Goal: Check status: Check status

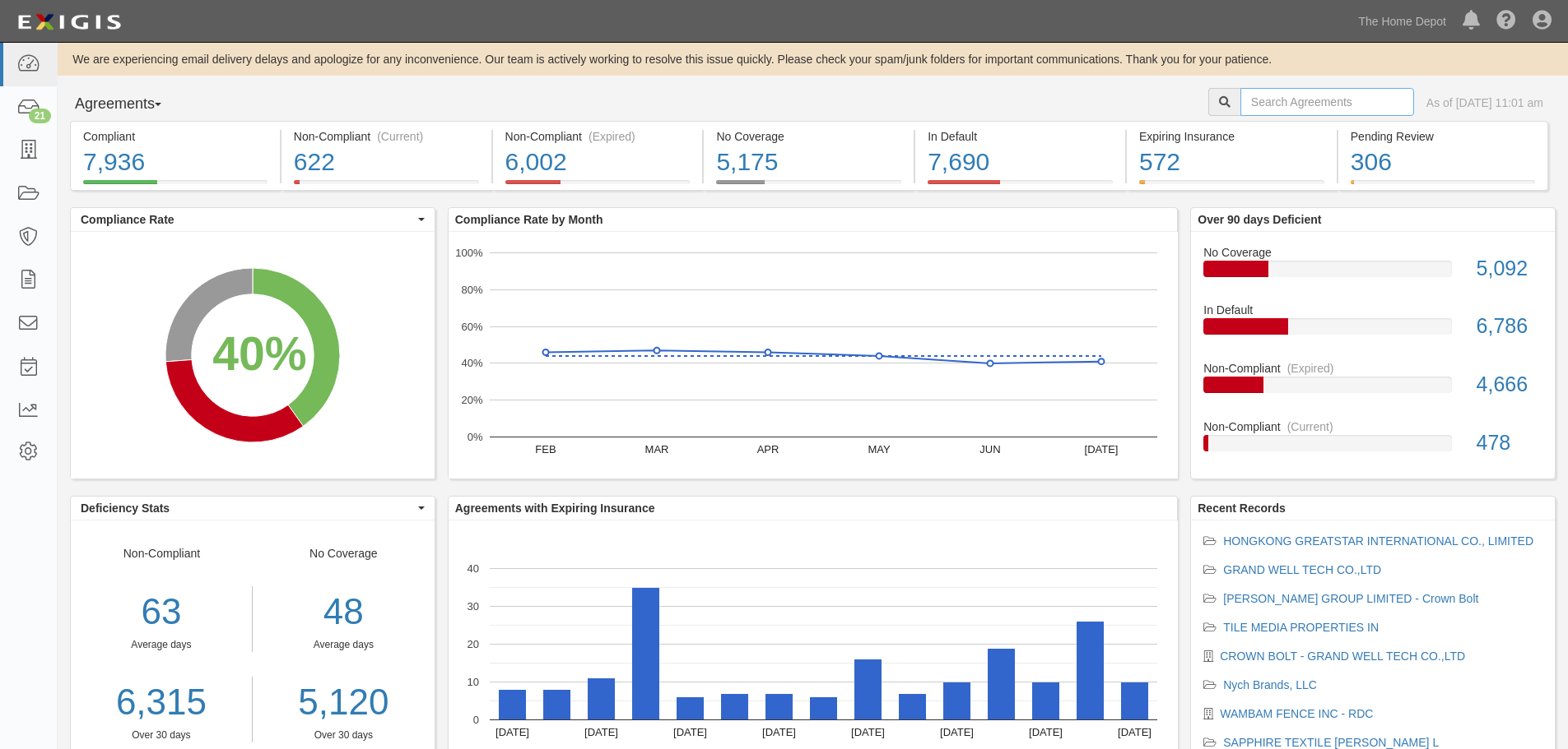
click at [1259, 107] on input "text" at bounding box center [1327, 102] width 174 height 28
type input "maytex"
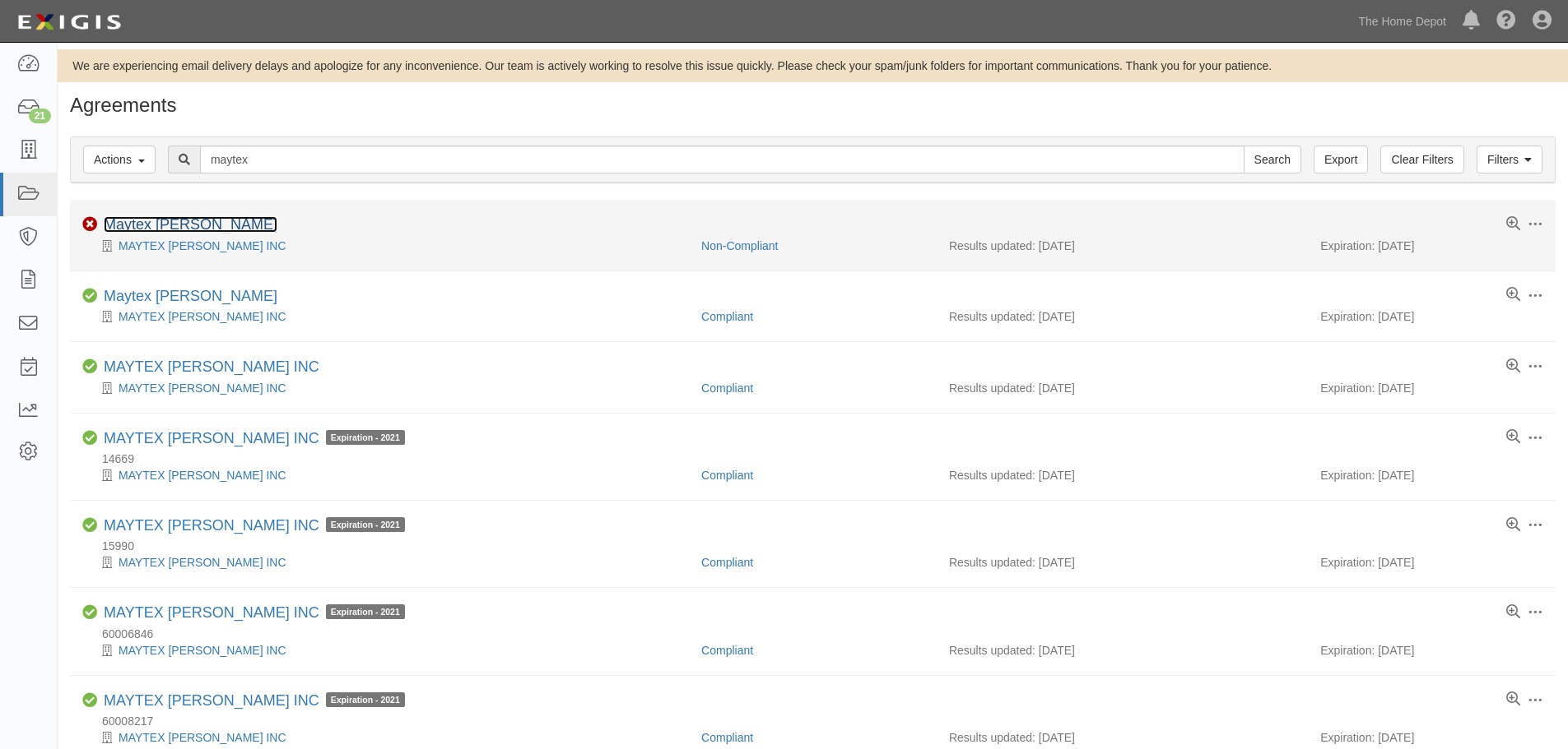
click at [160, 222] on link "Maytex [PERSON_NAME]" at bounding box center [190, 224] width 174 height 17
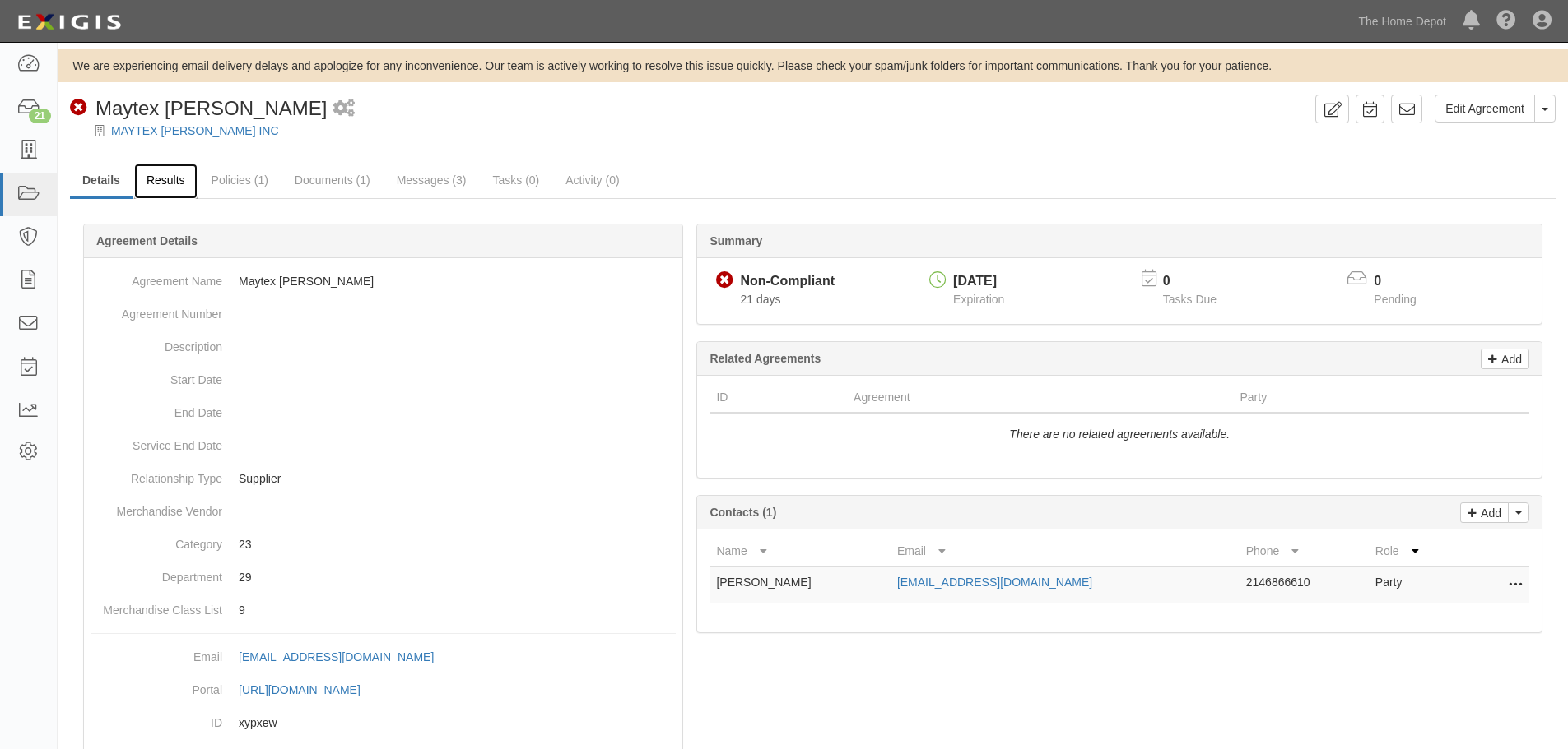
click at [175, 185] on link "Results" at bounding box center [166, 181] width 64 height 35
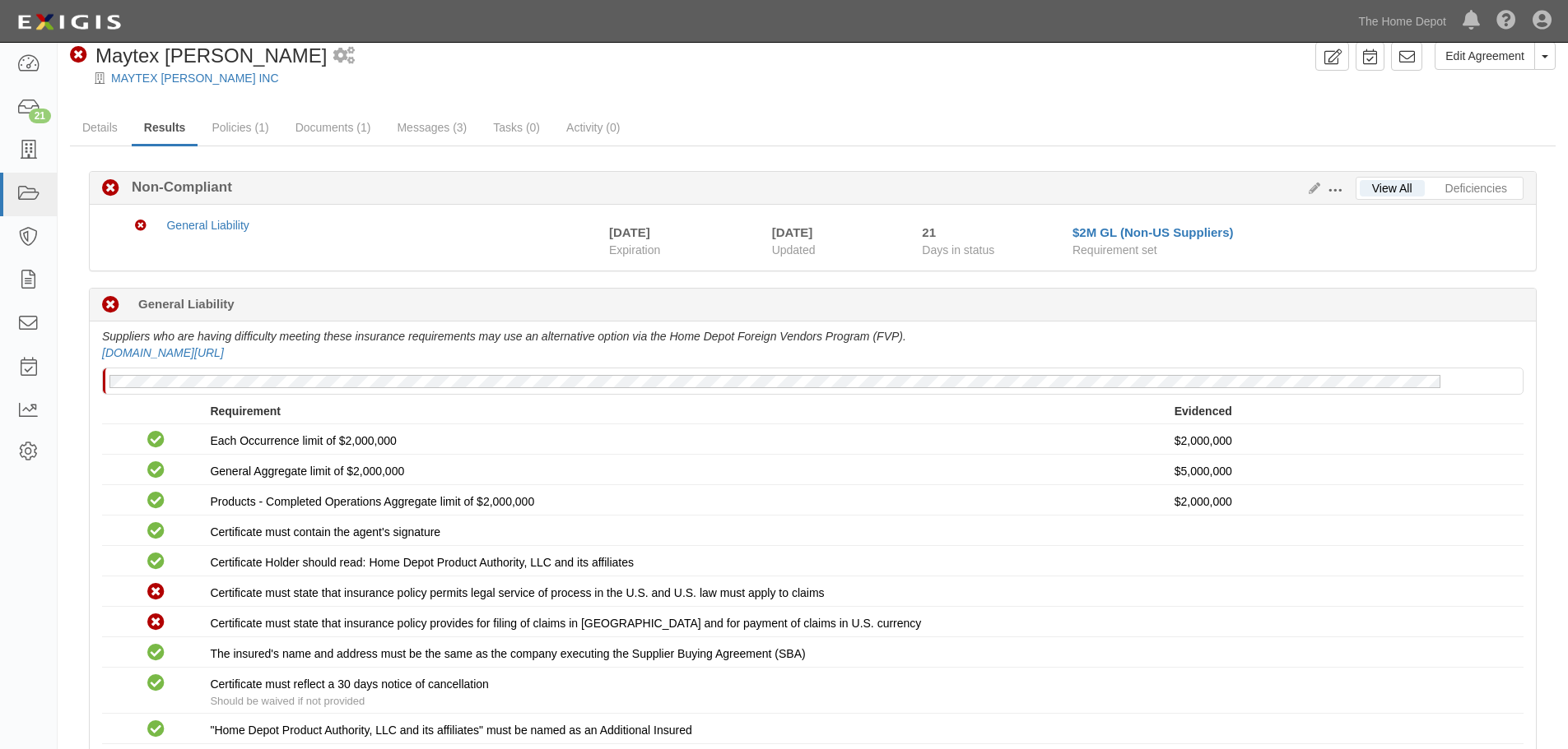
scroll to position [82, 0]
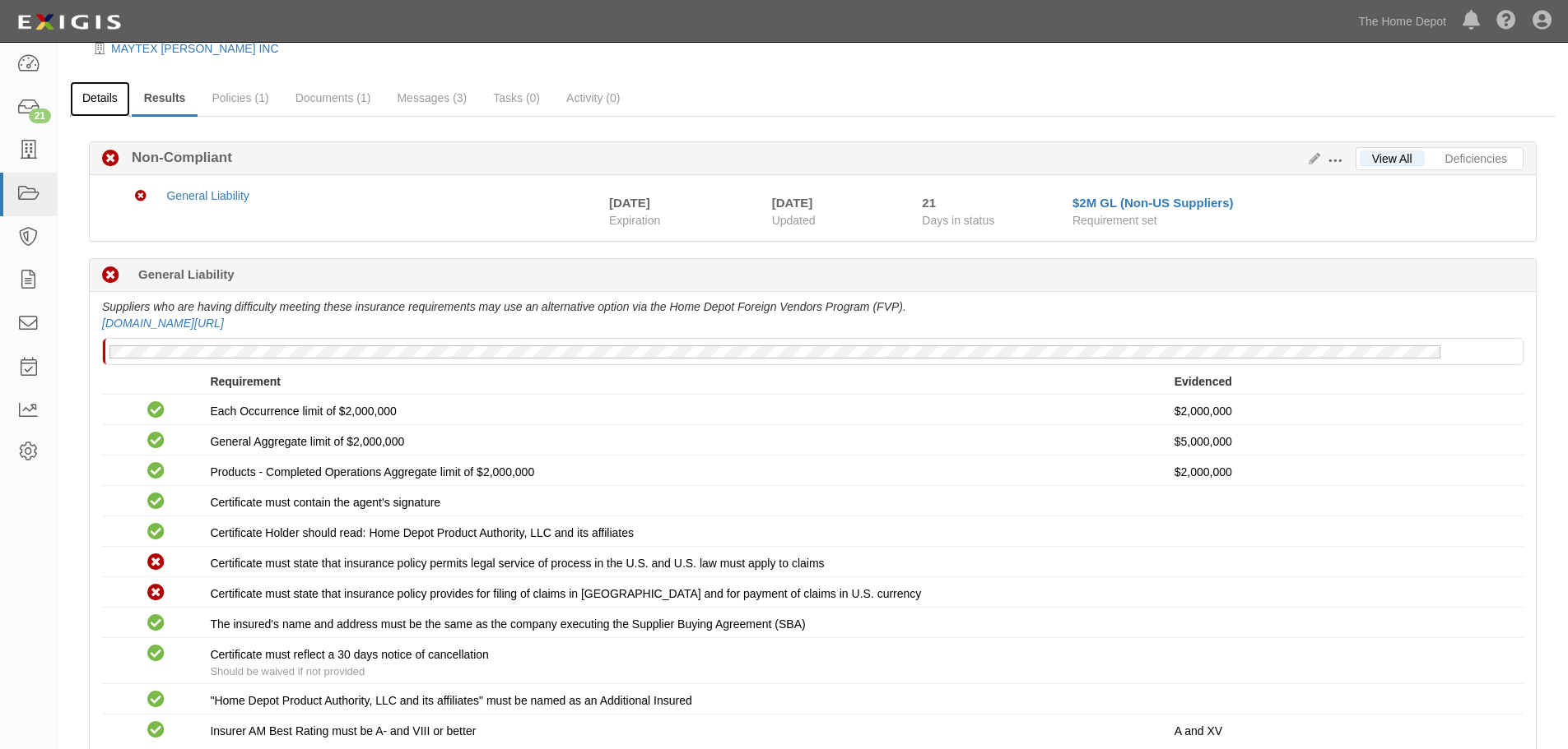
click at [99, 104] on link "Details" at bounding box center [100, 99] width 60 height 35
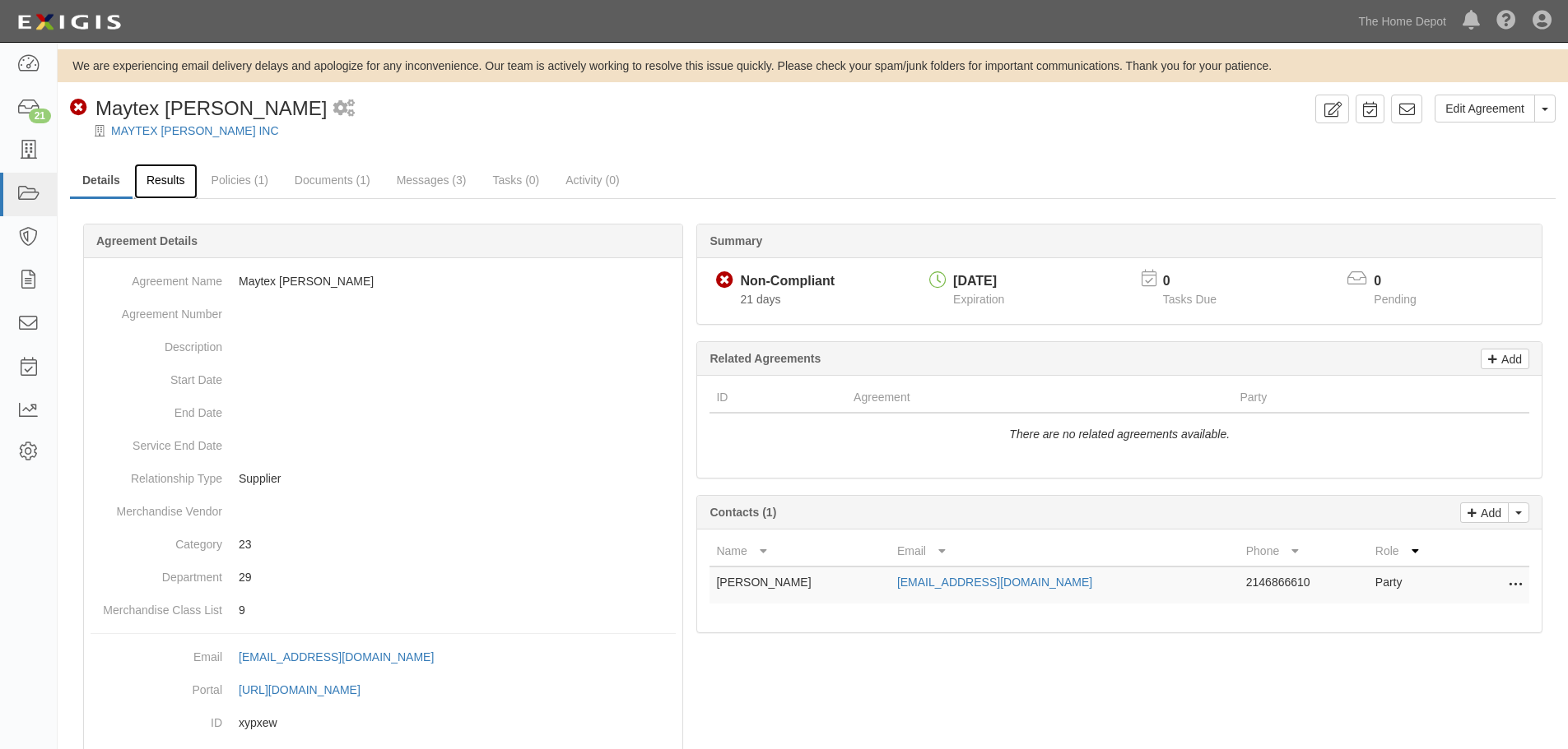
click at [179, 185] on link "Results" at bounding box center [166, 181] width 64 height 35
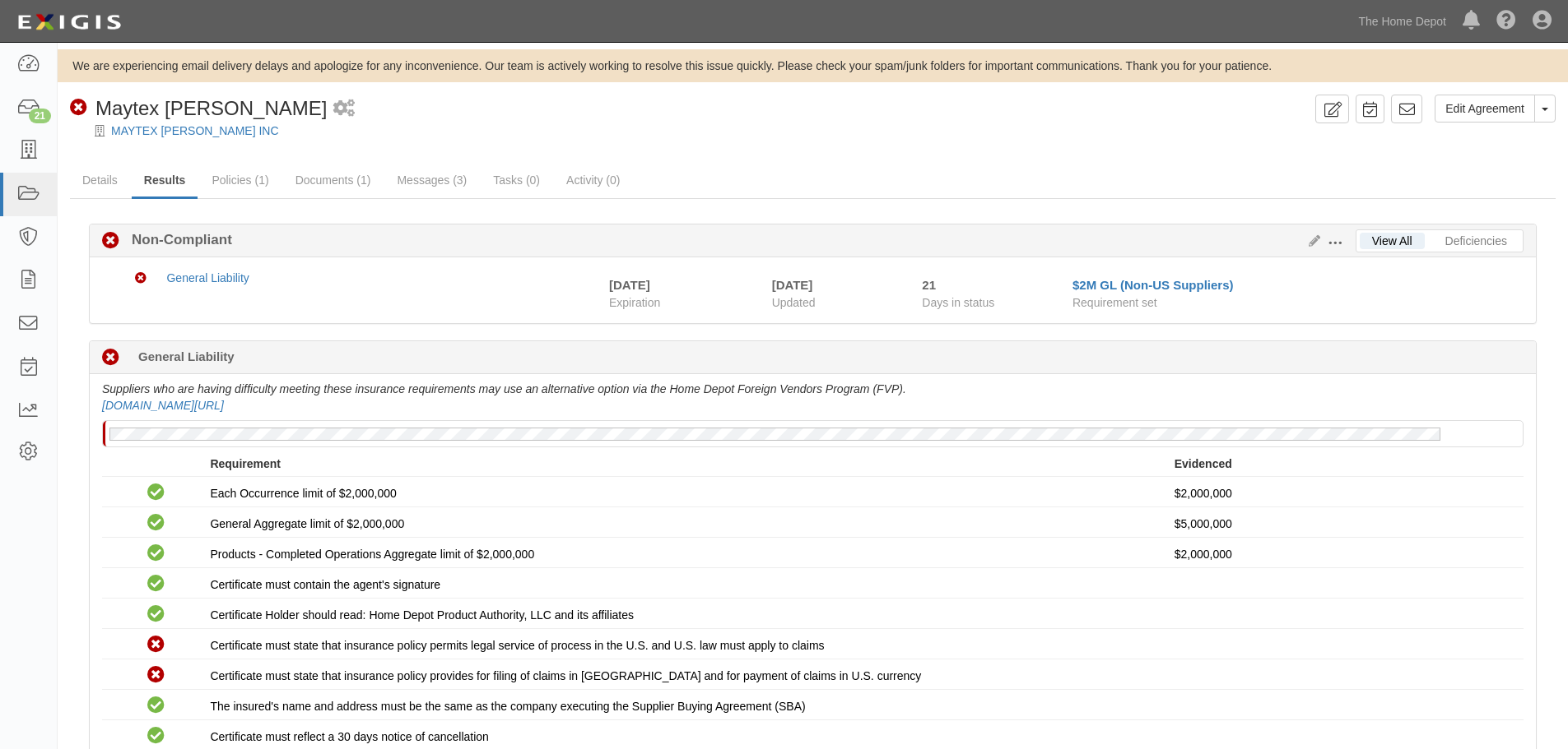
click at [1330, 244] on span at bounding box center [1334, 243] width 15 height 15
click at [1370, 236] on link "Edit Requirements" at bounding box center [1410, 239] width 130 height 29
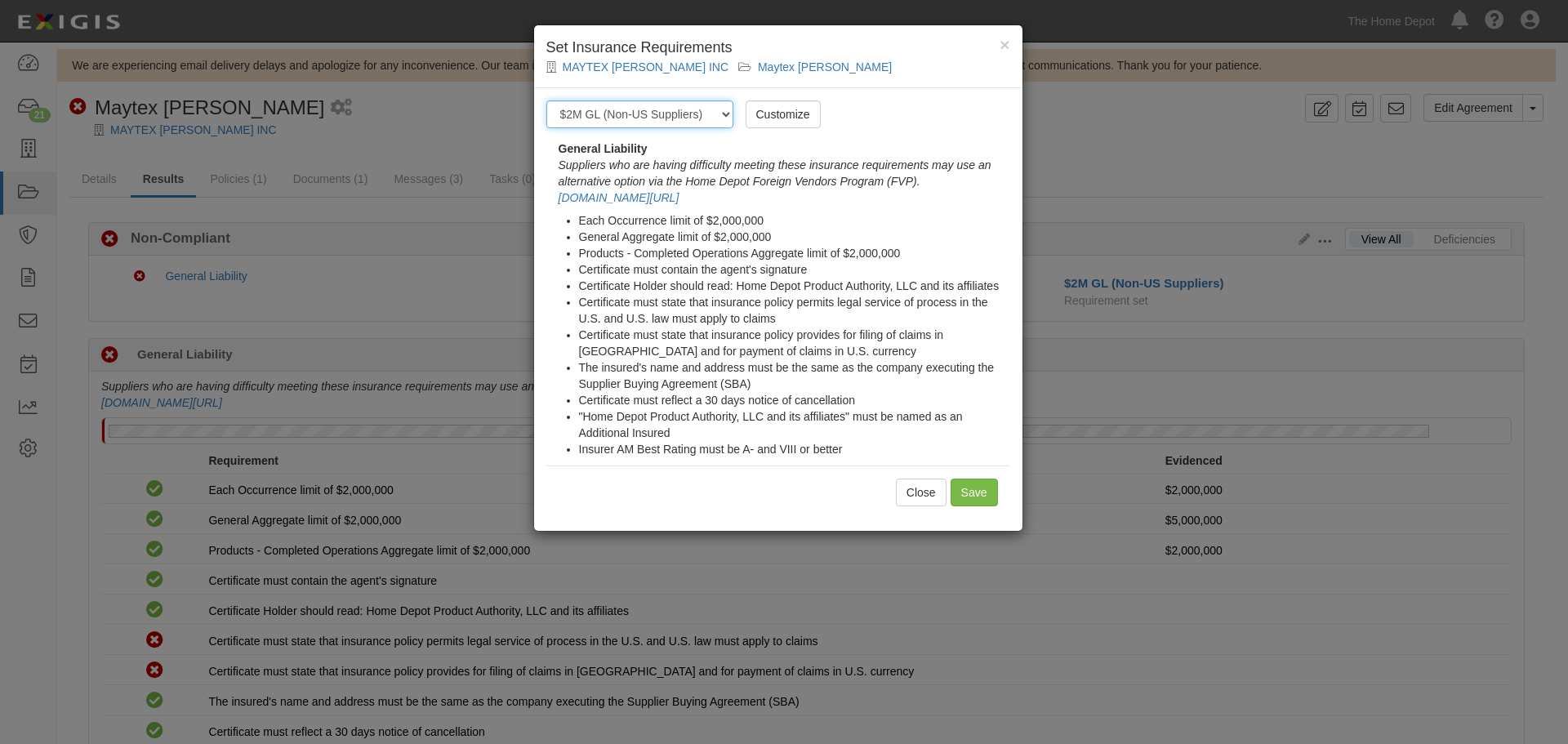
click at [678, 120] on select "-- Select requirement set -- $20M GL (Non-US Suppliers) $20M GL (US Suppliers) …" at bounding box center [639, 114] width 187 height 28
select select "3963"
click at [546, 100] on select "-- Select requirement set -- $20M GL (Non-US Suppliers) $20M GL (US Suppliers) …" at bounding box center [639, 114] width 187 height 28
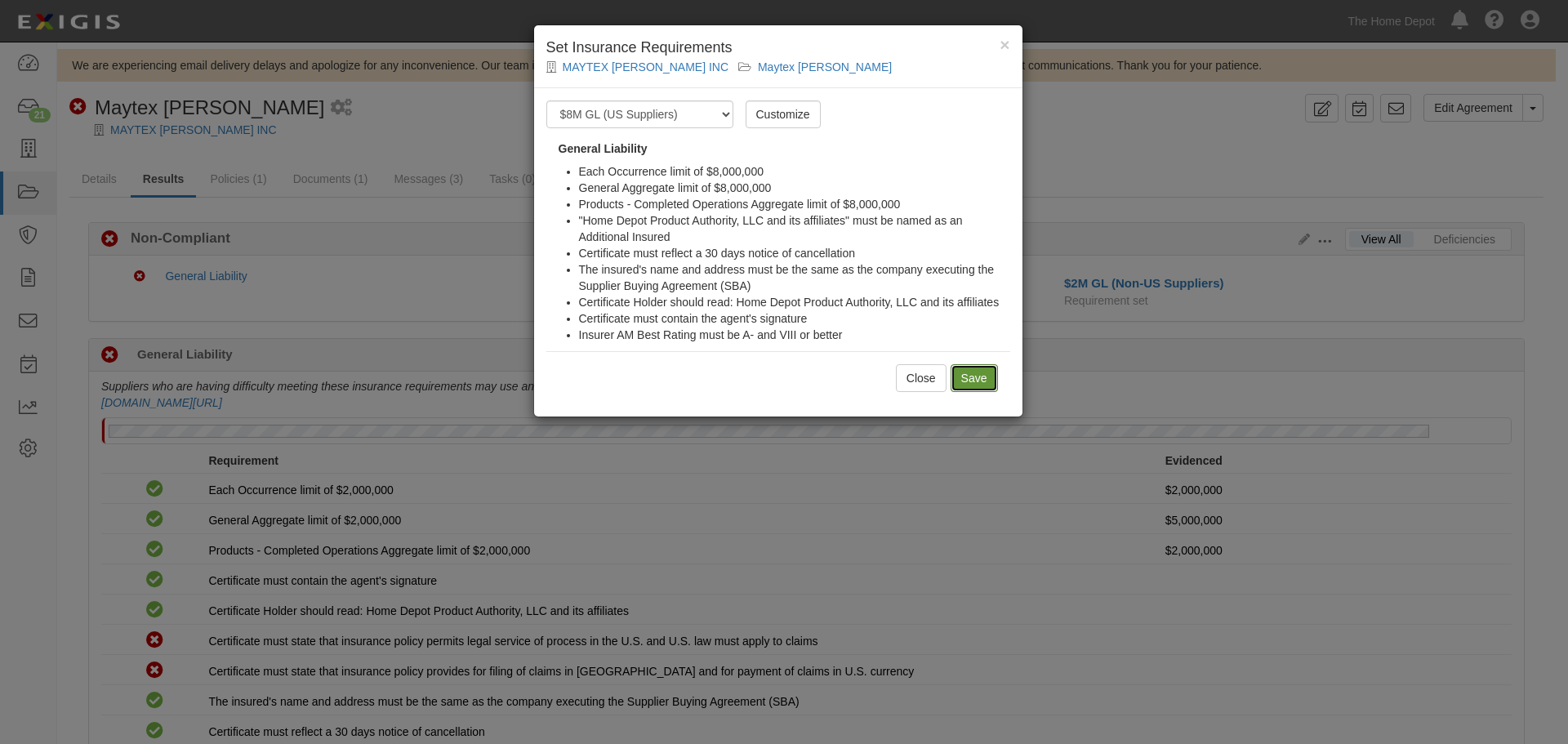
click at [972, 383] on input "Save" at bounding box center [974, 378] width 47 height 28
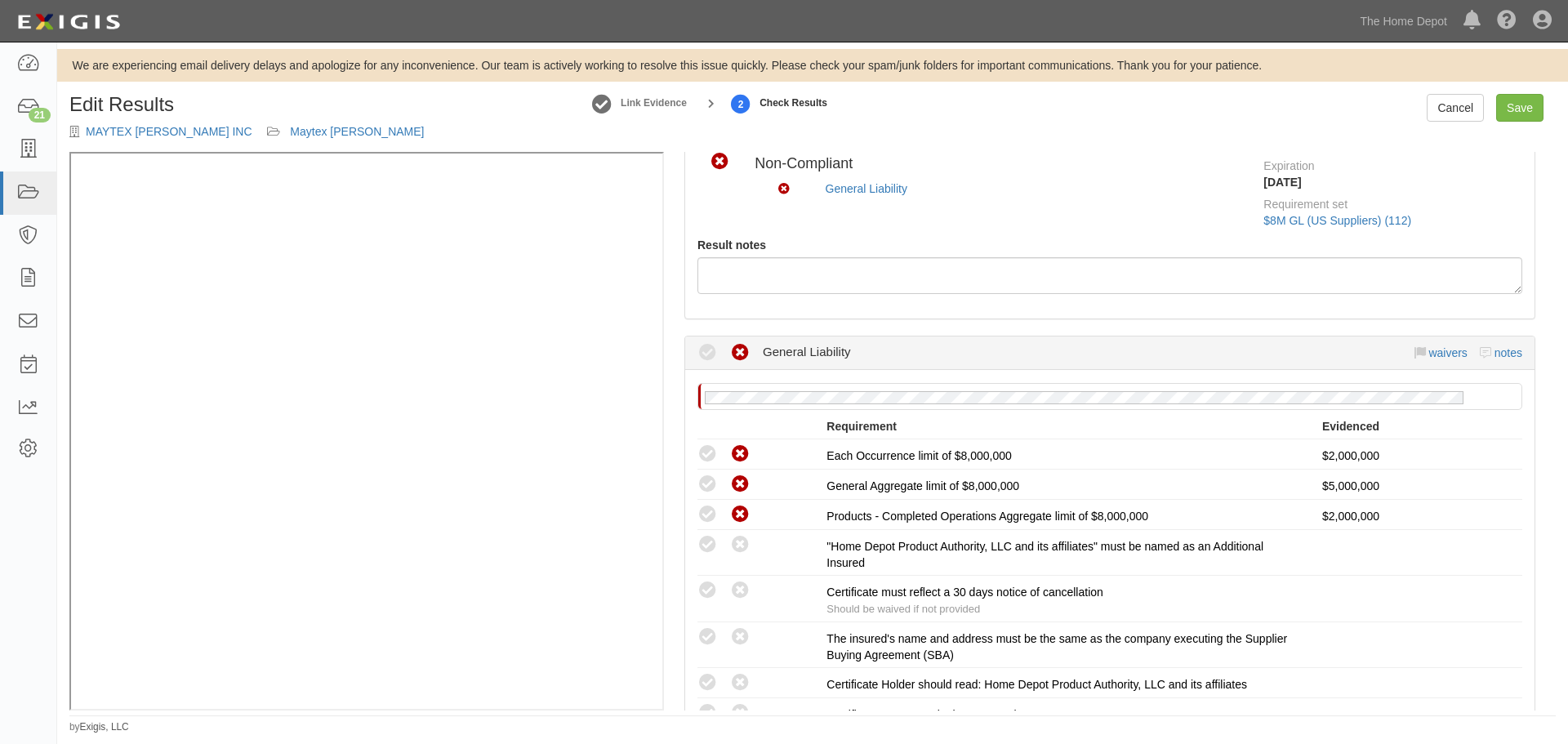
scroll to position [327, 0]
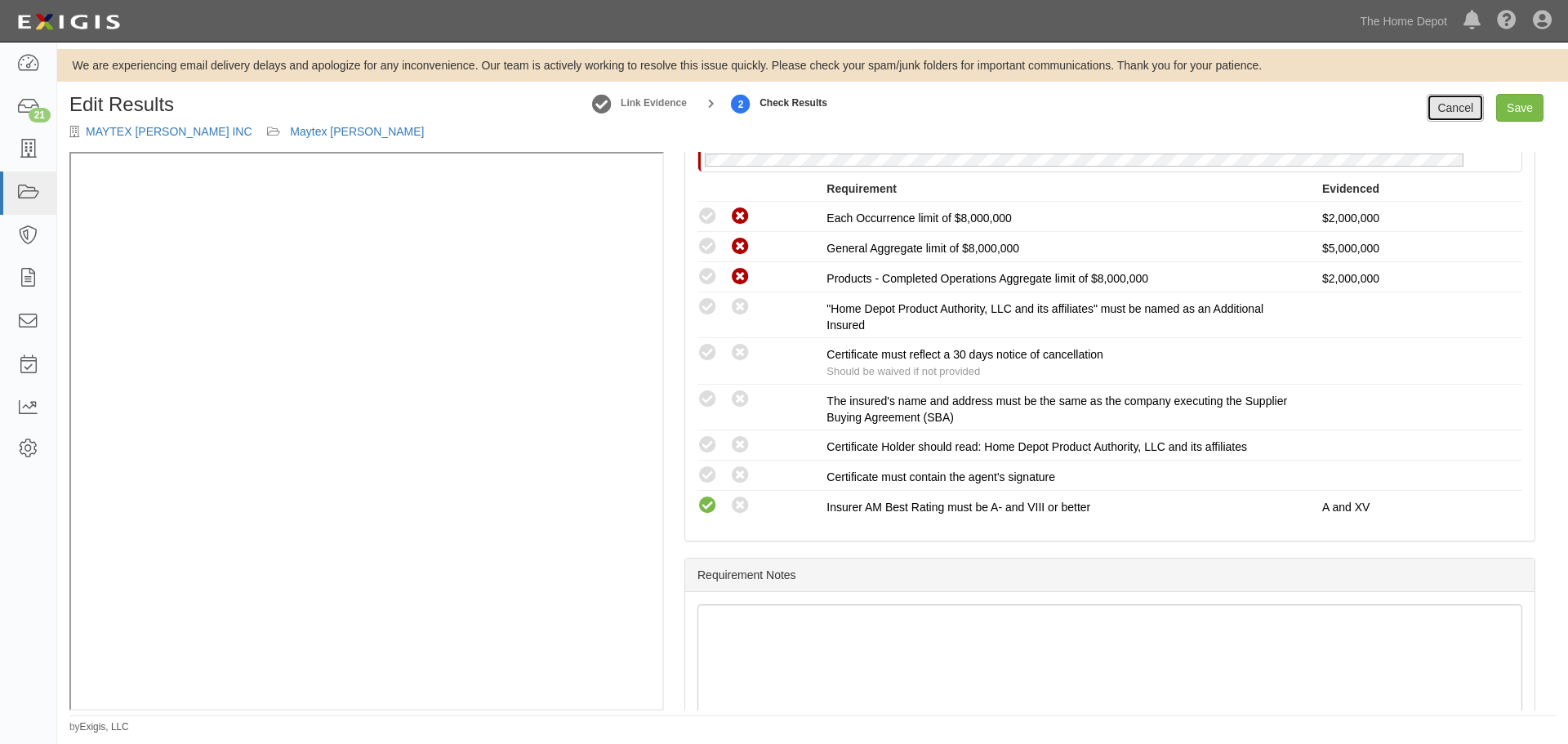
click at [1455, 113] on link "Cancel" at bounding box center [1455, 108] width 57 height 28
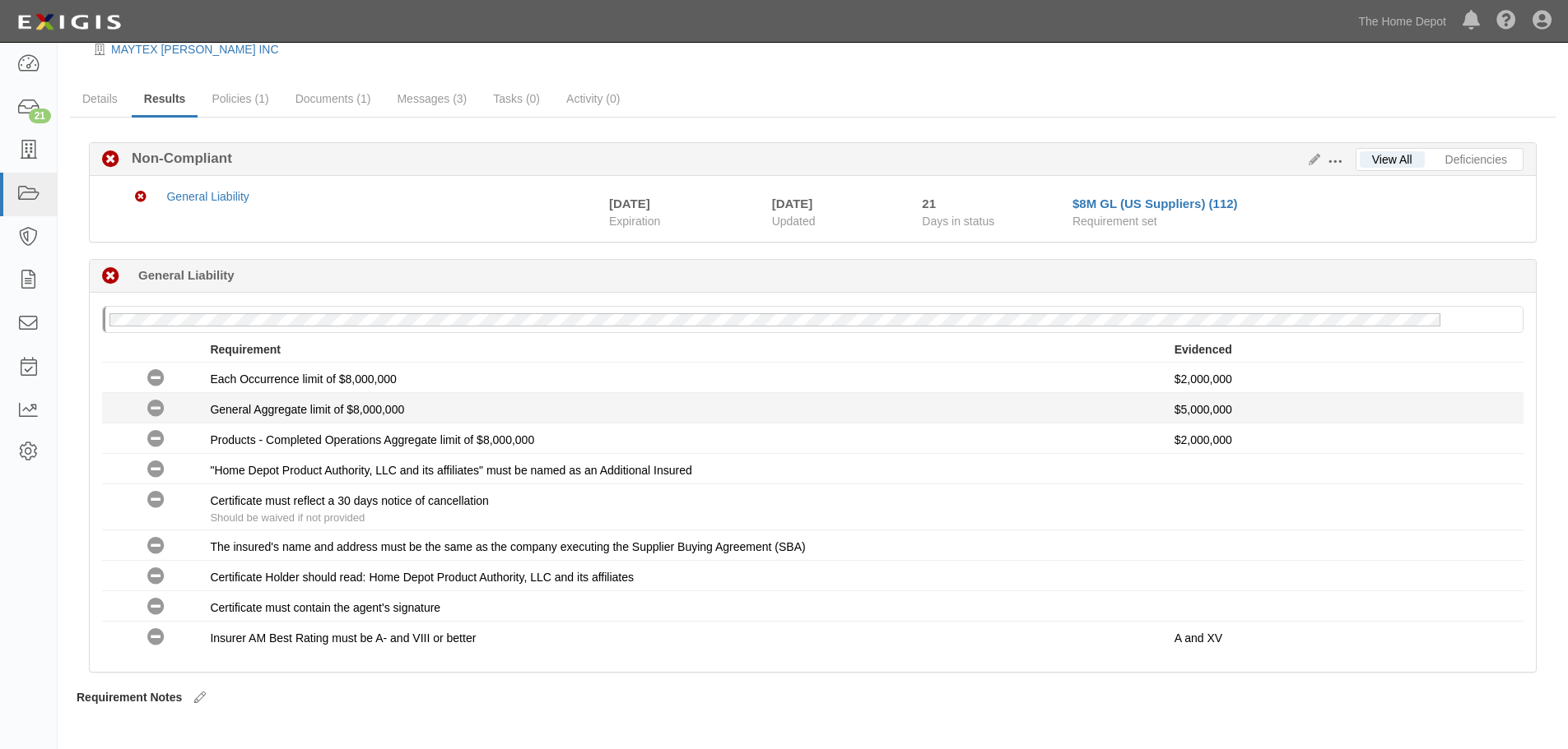
scroll to position [82, 0]
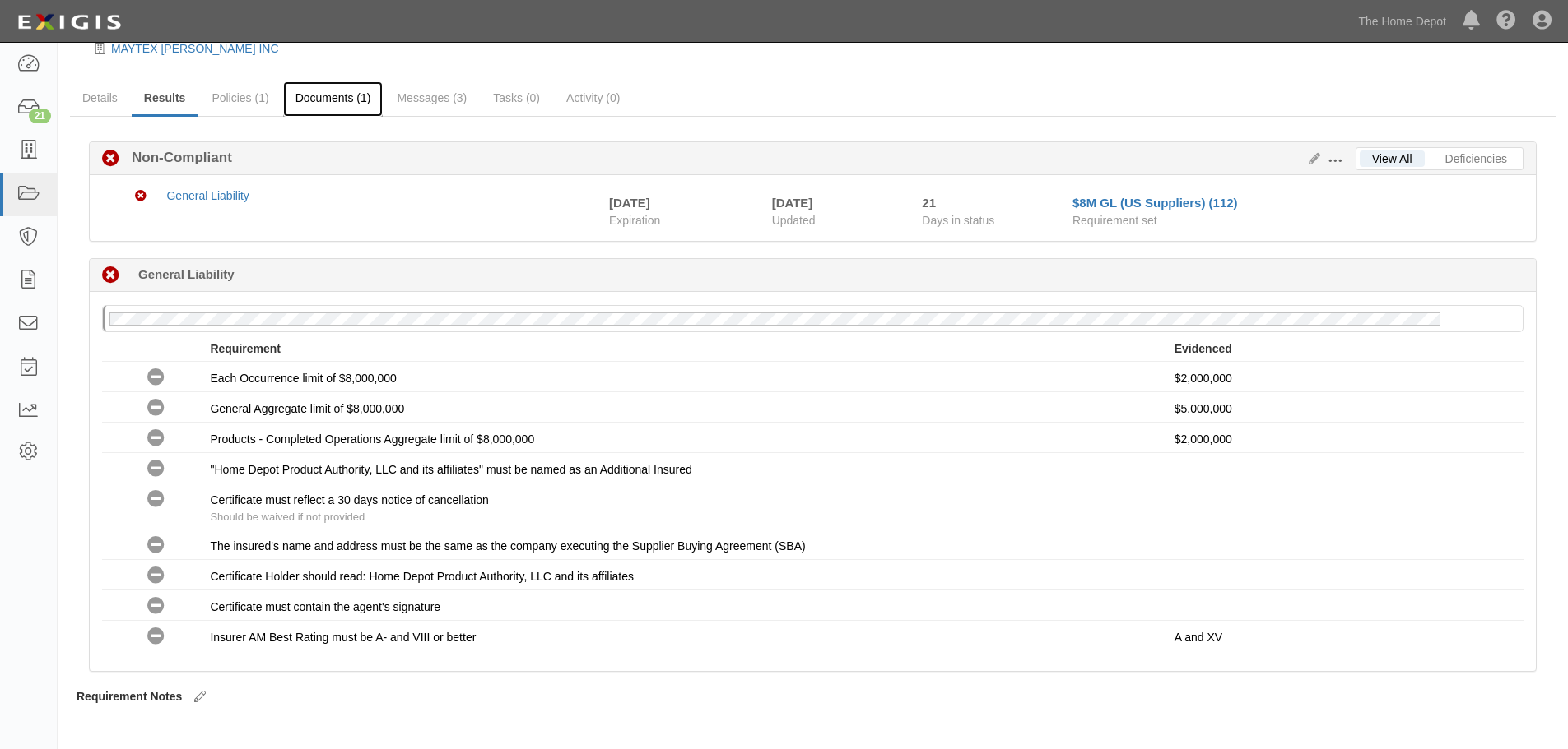
click at [331, 105] on link "Documents (1)" at bounding box center [333, 99] width 100 height 35
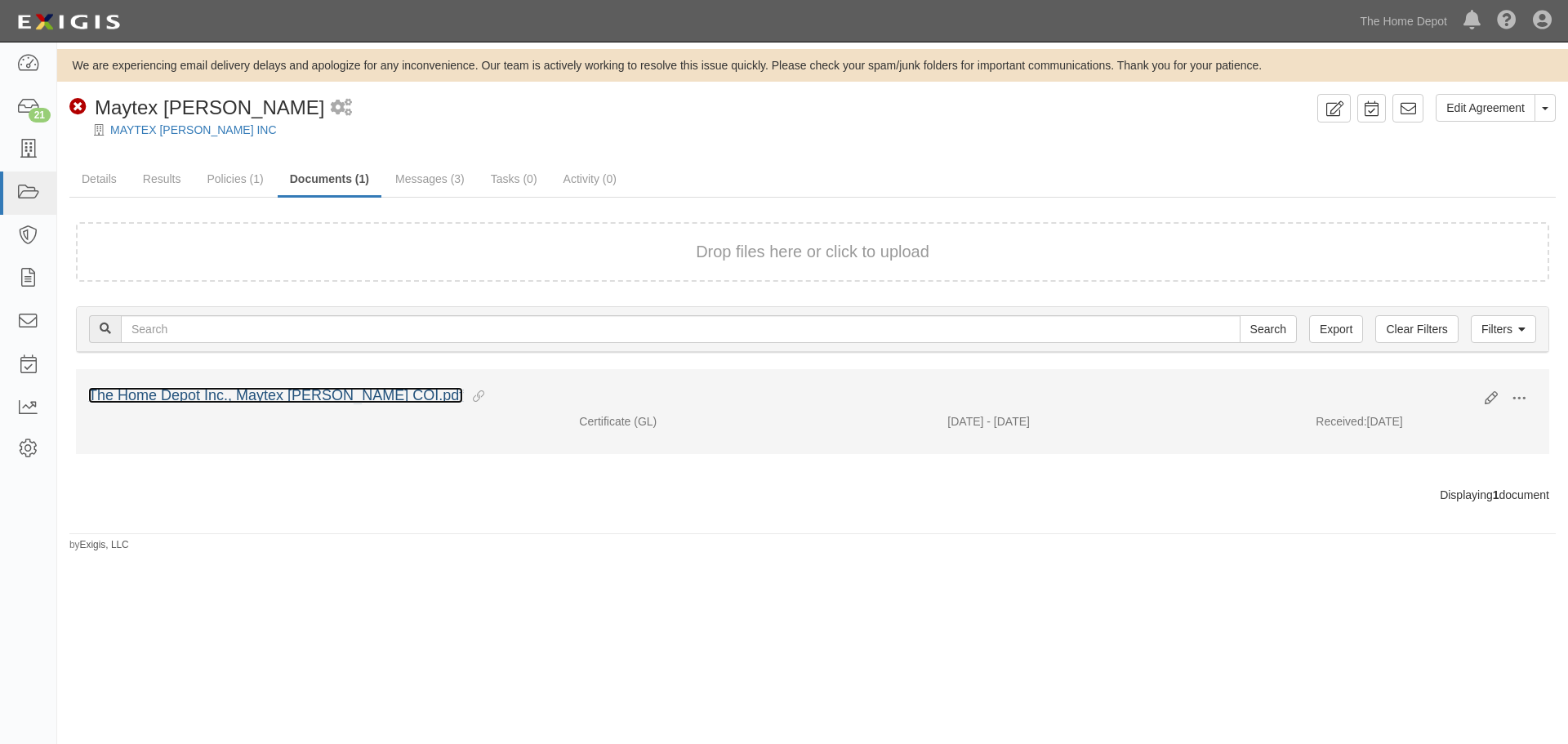
click at [240, 403] on link "The Home Depot Inc., Maytex [PERSON_NAME] COI.pdf" at bounding box center [275, 395] width 374 height 17
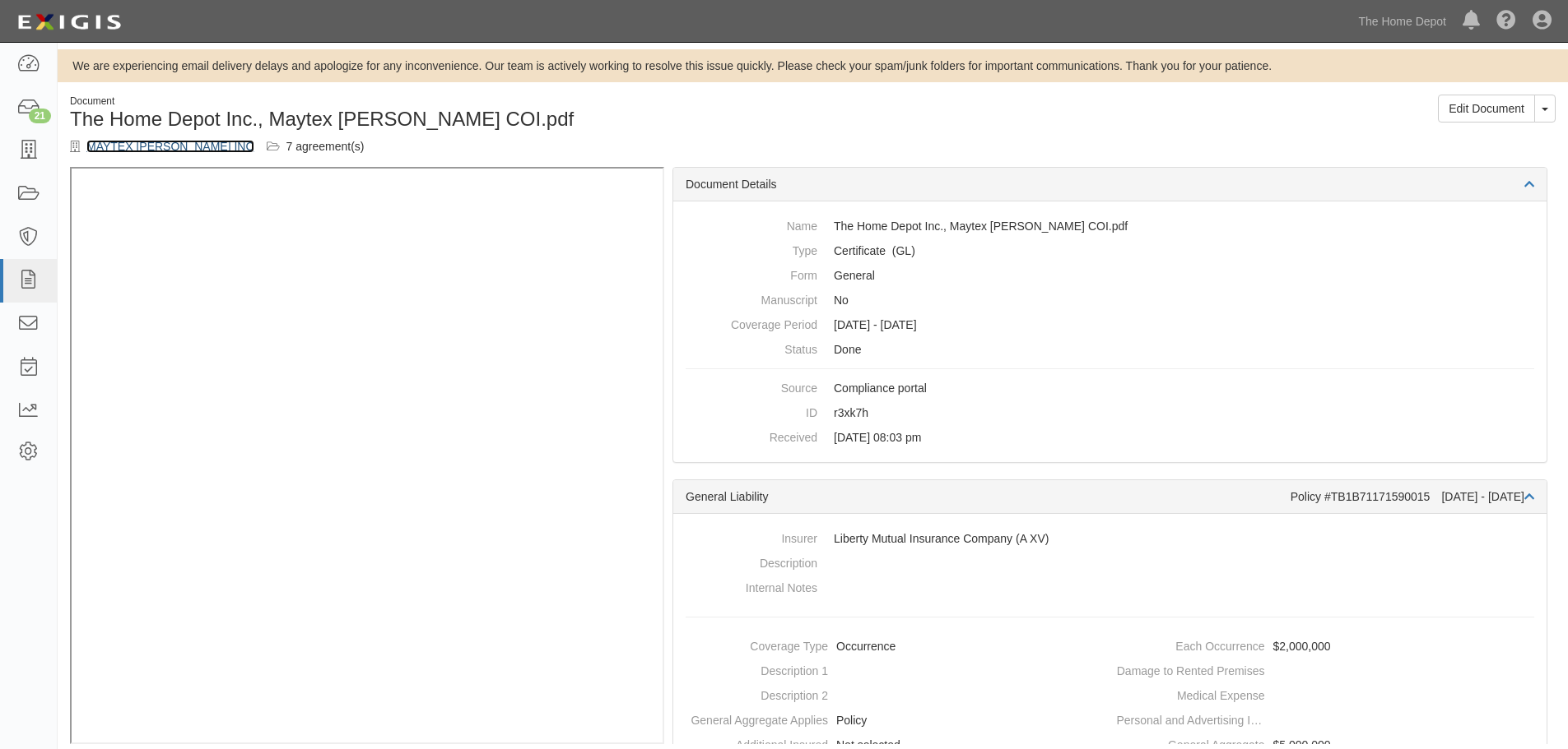
click at [140, 144] on link "MAYTEX [PERSON_NAME] INC" at bounding box center [171, 146] width 168 height 13
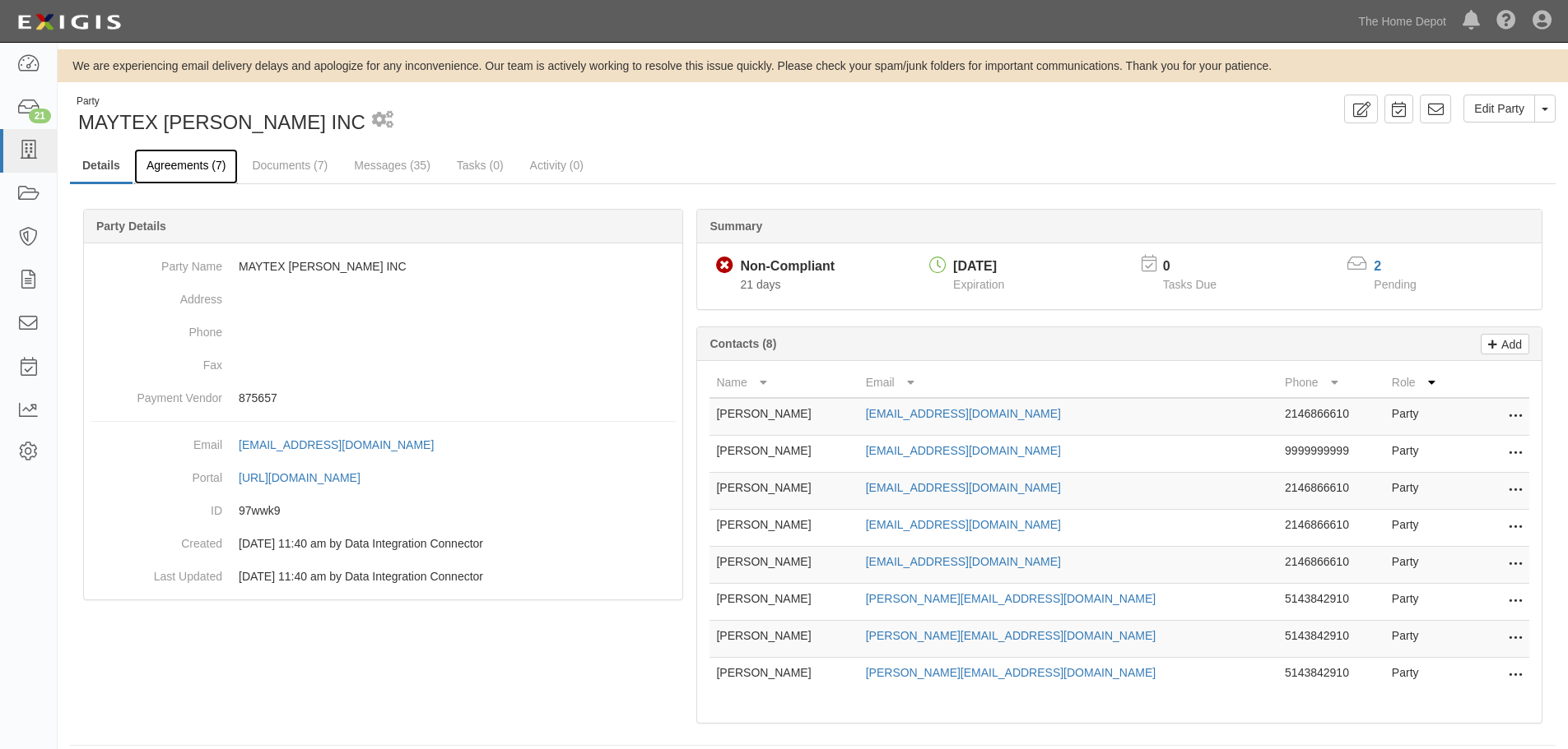
click at [212, 168] on link "Agreements (7)" at bounding box center [185, 166] width 104 height 35
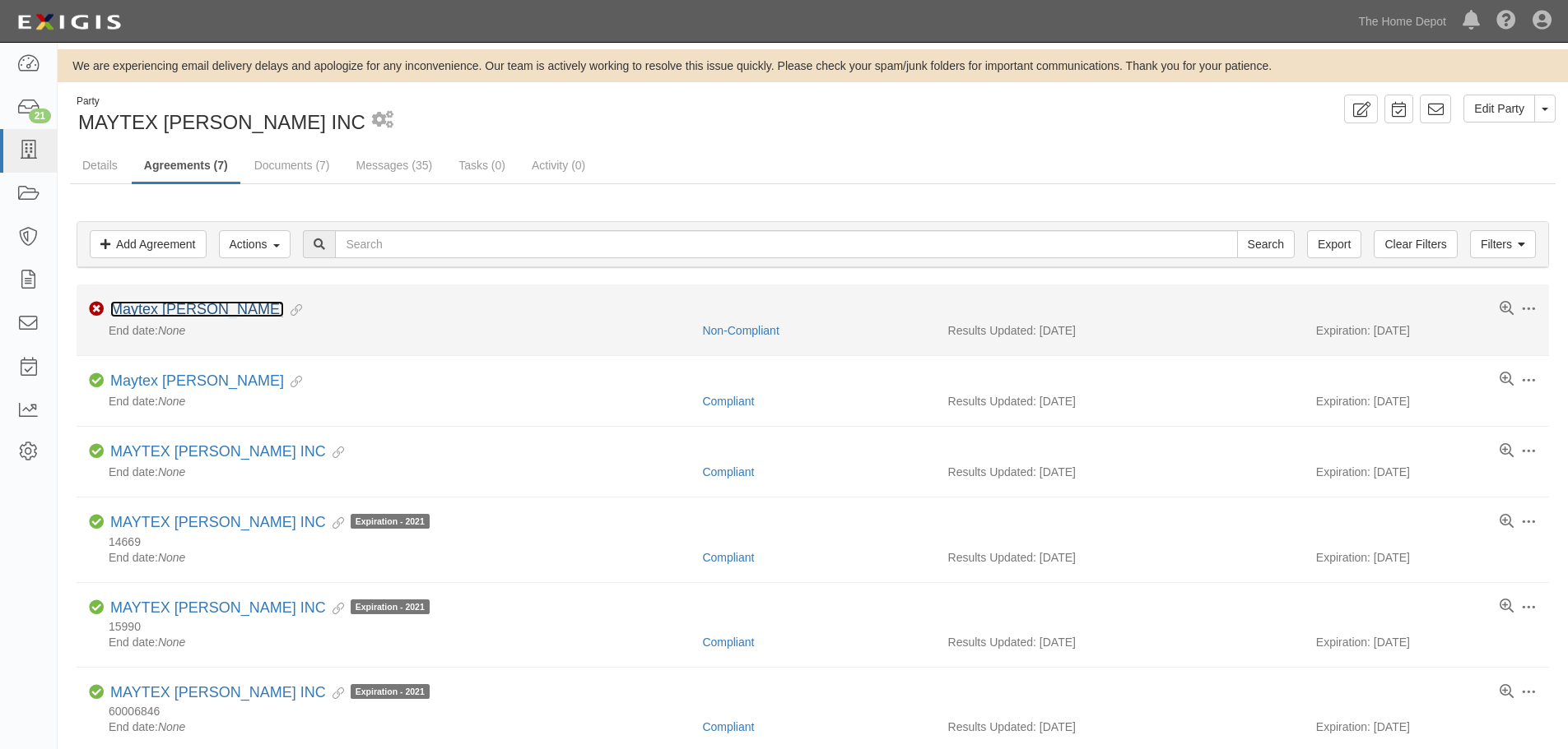
click at [151, 313] on link "Maytex [PERSON_NAME]" at bounding box center [197, 309] width 174 height 17
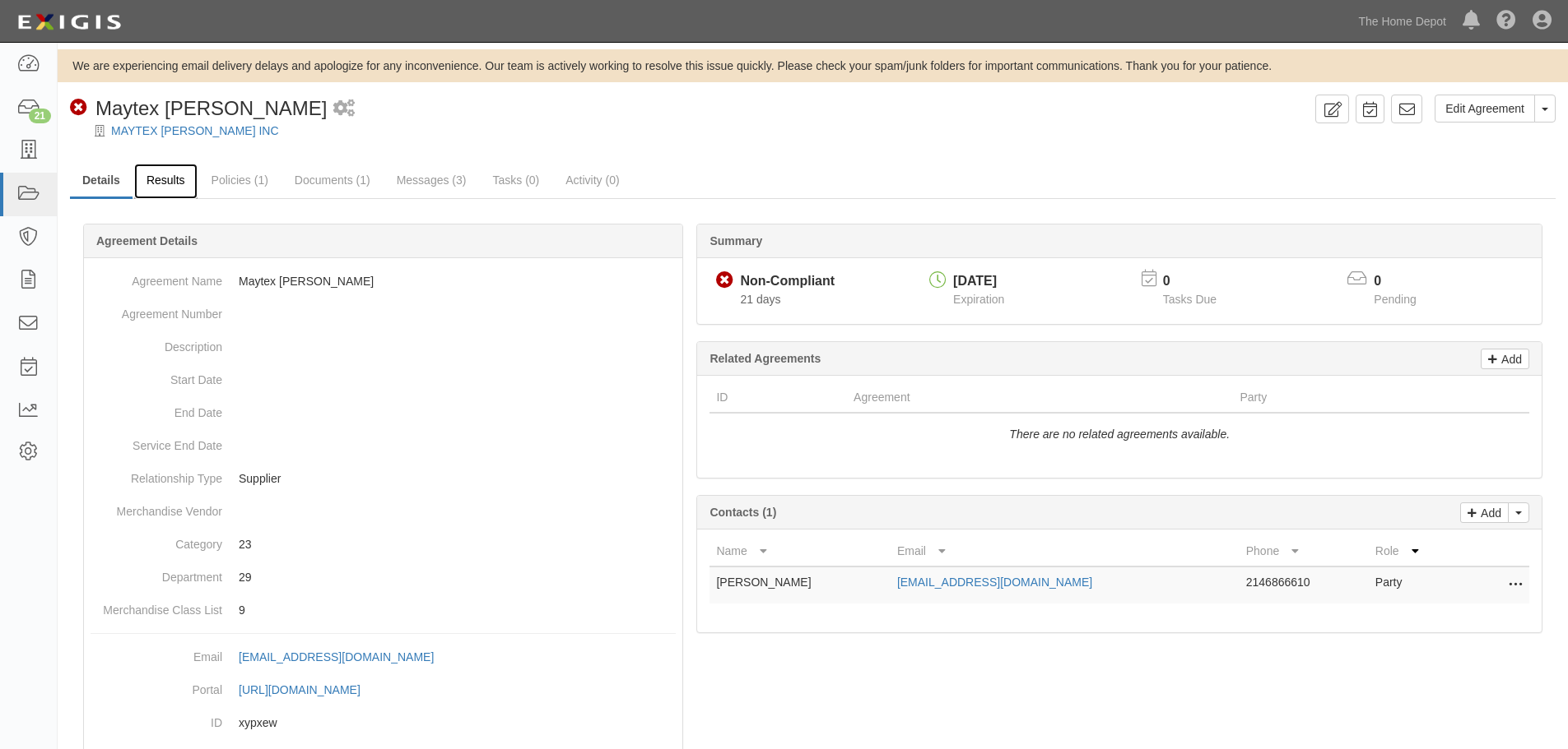
click at [140, 175] on link "Results" at bounding box center [166, 181] width 64 height 35
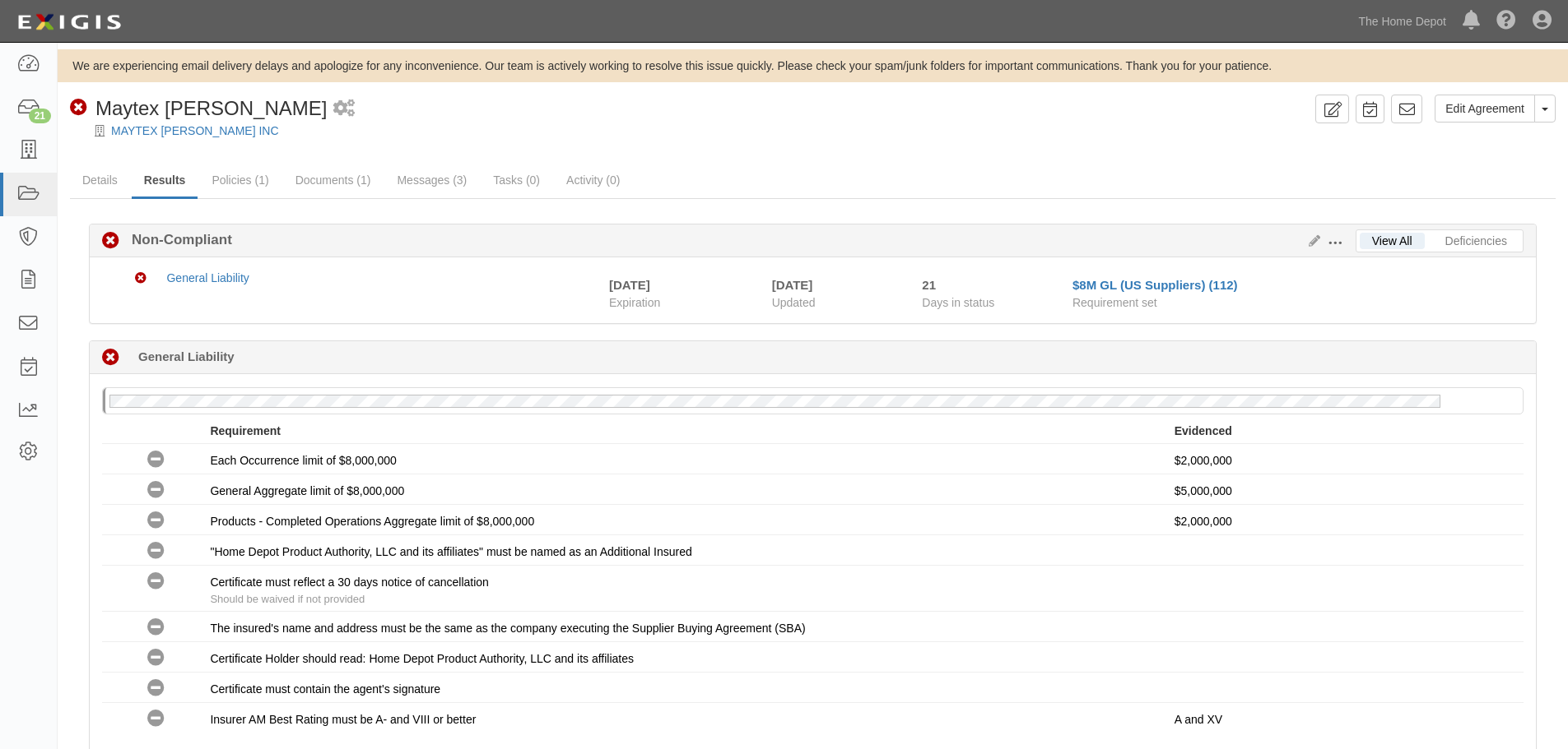
click at [1331, 239] on span at bounding box center [1334, 243] width 15 height 15
click at [1394, 243] on link "Edit Requirements" at bounding box center [1410, 239] width 130 height 29
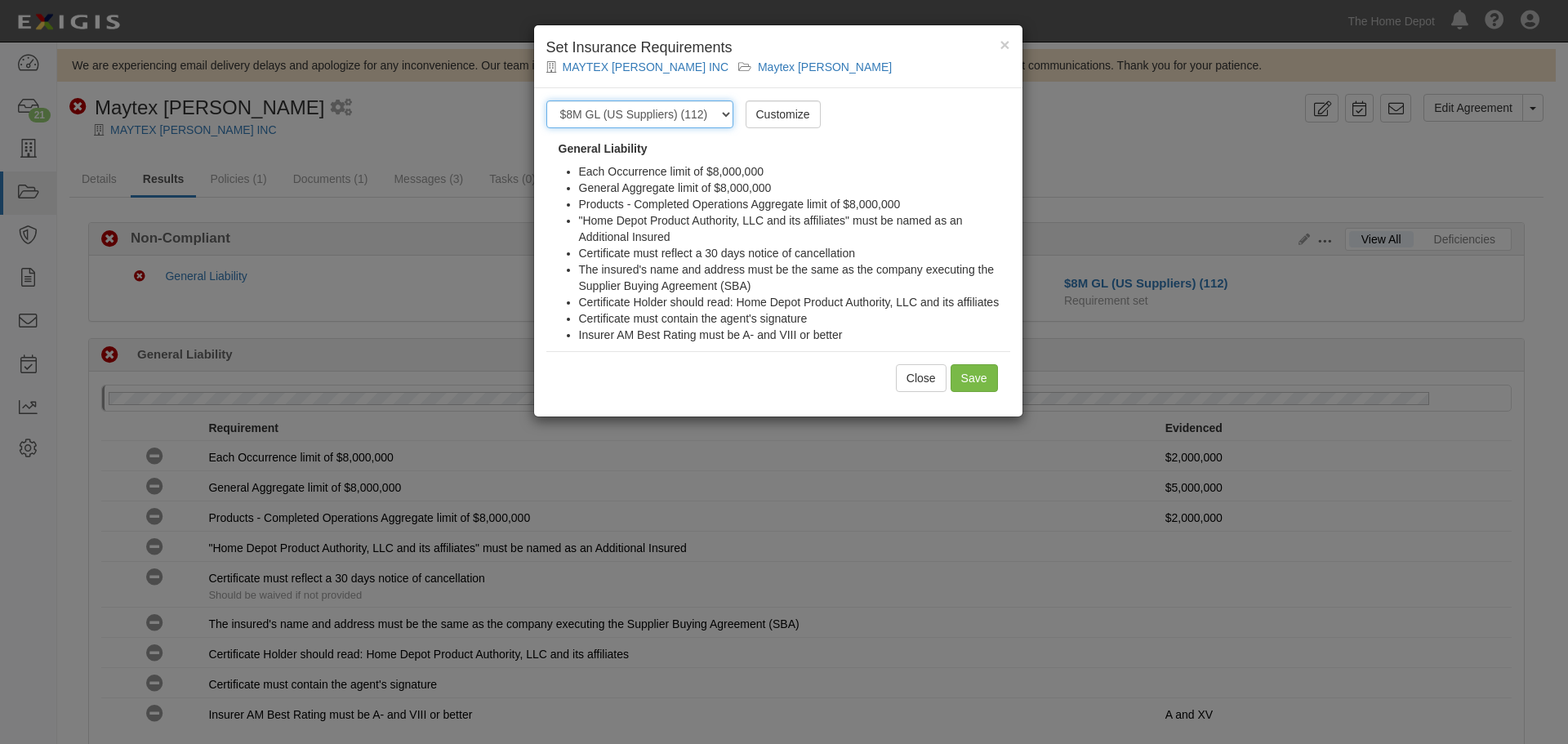
click at [711, 109] on select "-- Select requirement set -- $20M GL (Non-US Suppliers) $20M GL (US Suppliers) …" at bounding box center [639, 114] width 187 height 28
select select "3961"
click at [546, 100] on select "-- Select requirement set -- $20M GL (Non-US Suppliers) $20M GL (US Suppliers) …" at bounding box center [639, 114] width 187 height 28
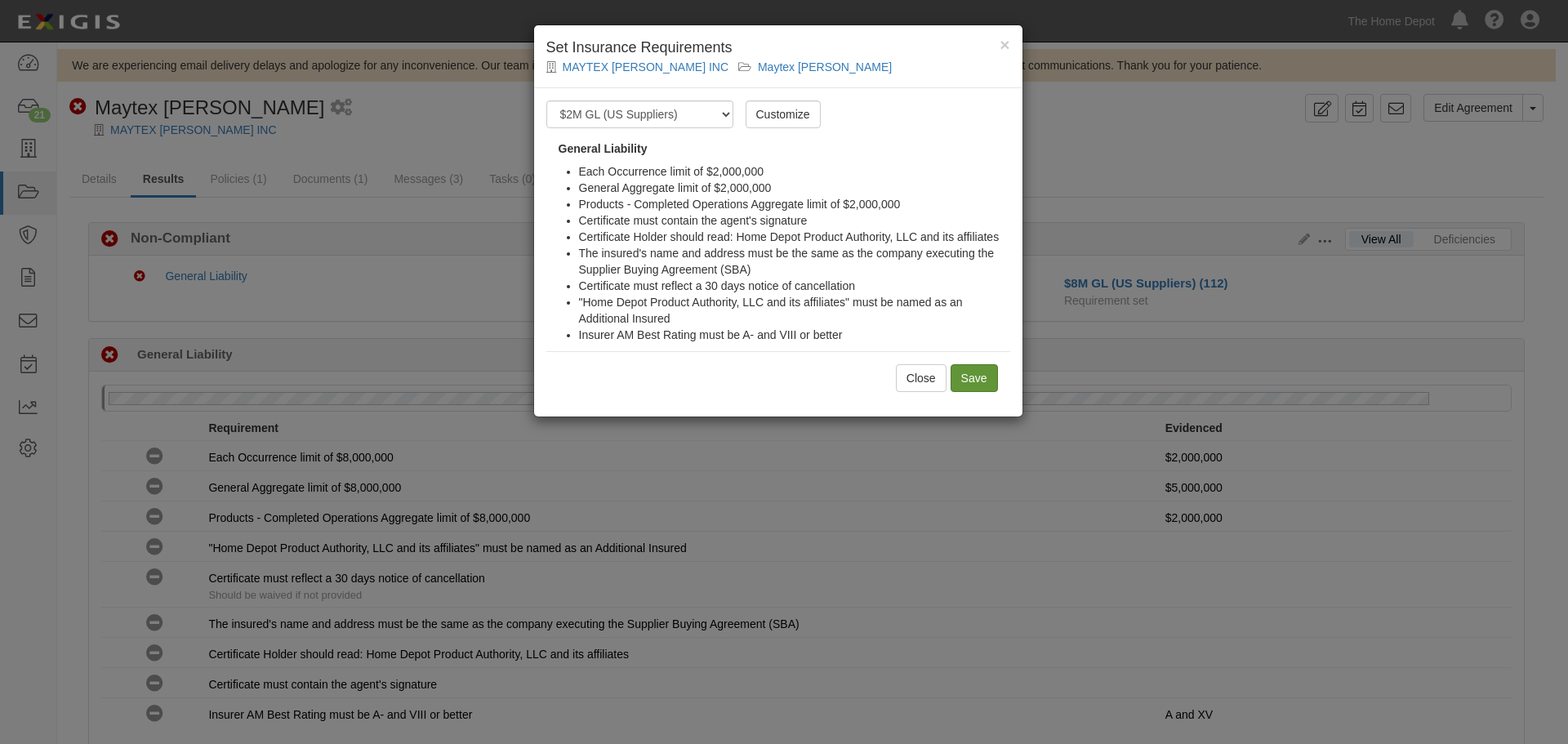
click at [997, 372] on div "Close Save" at bounding box center [778, 377] width 464 height 53
click at [984, 378] on input "Save" at bounding box center [974, 378] width 47 height 28
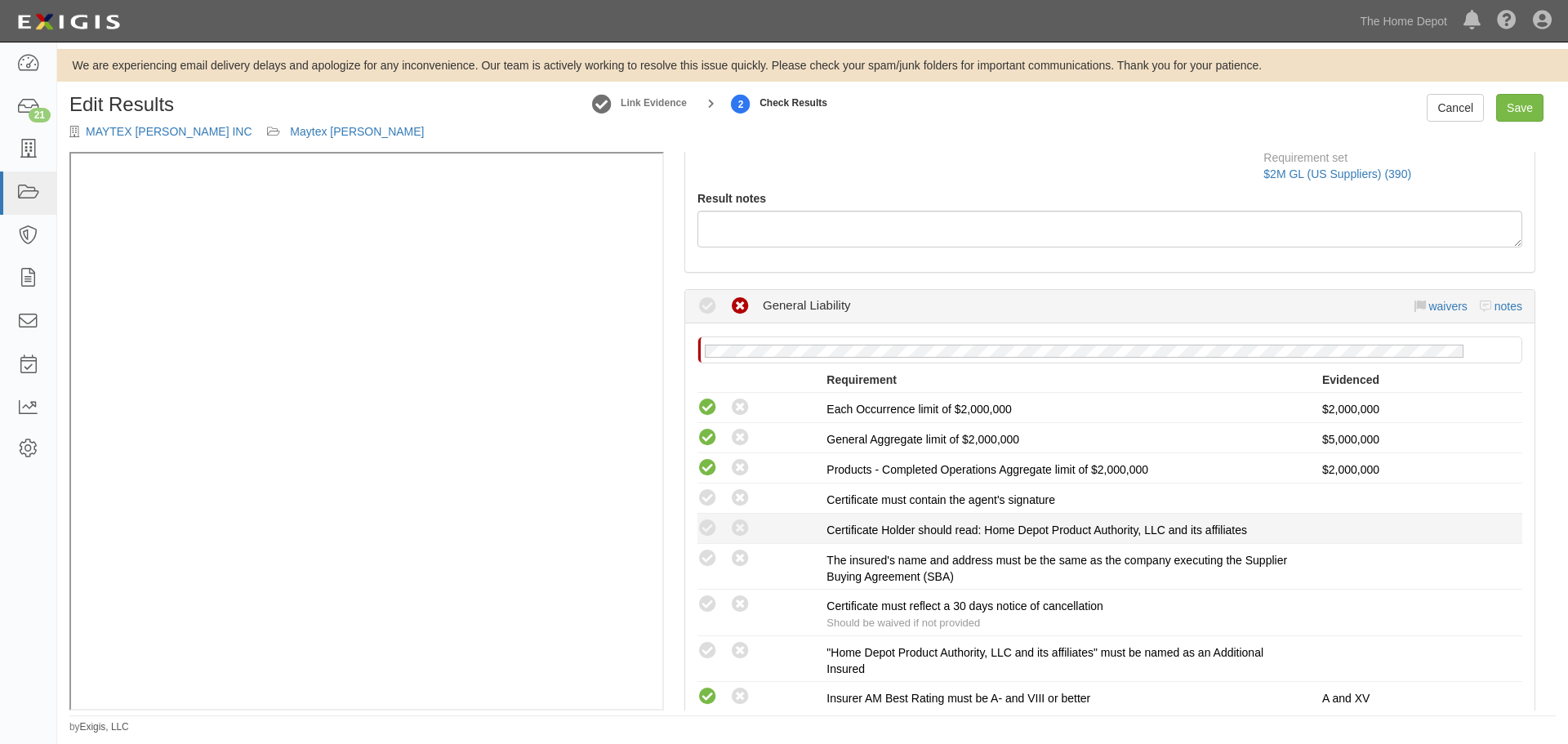
scroll to position [164, 0]
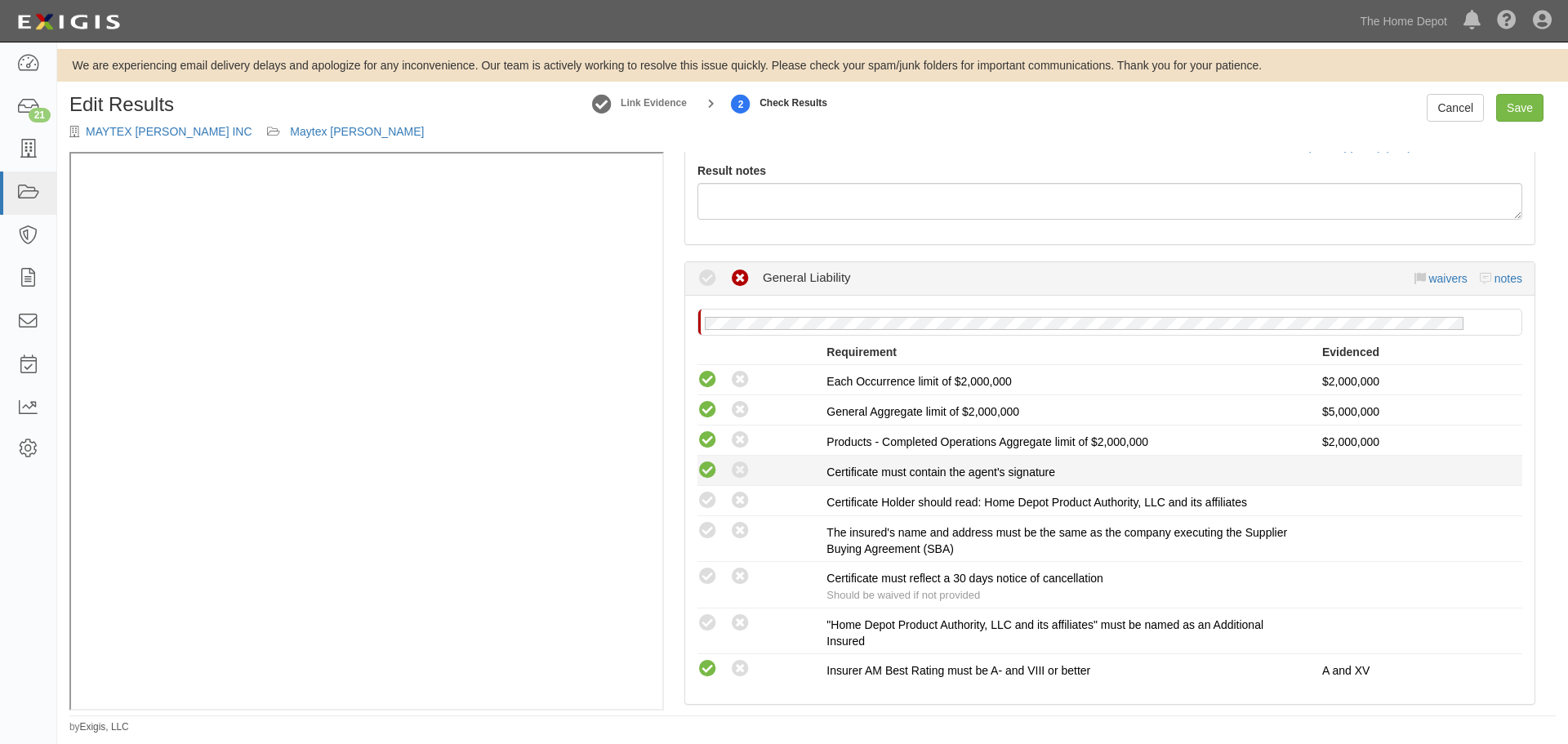
click at [715, 465] on icon at bounding box center [707, 470] width 20 height 20
radio input "true"
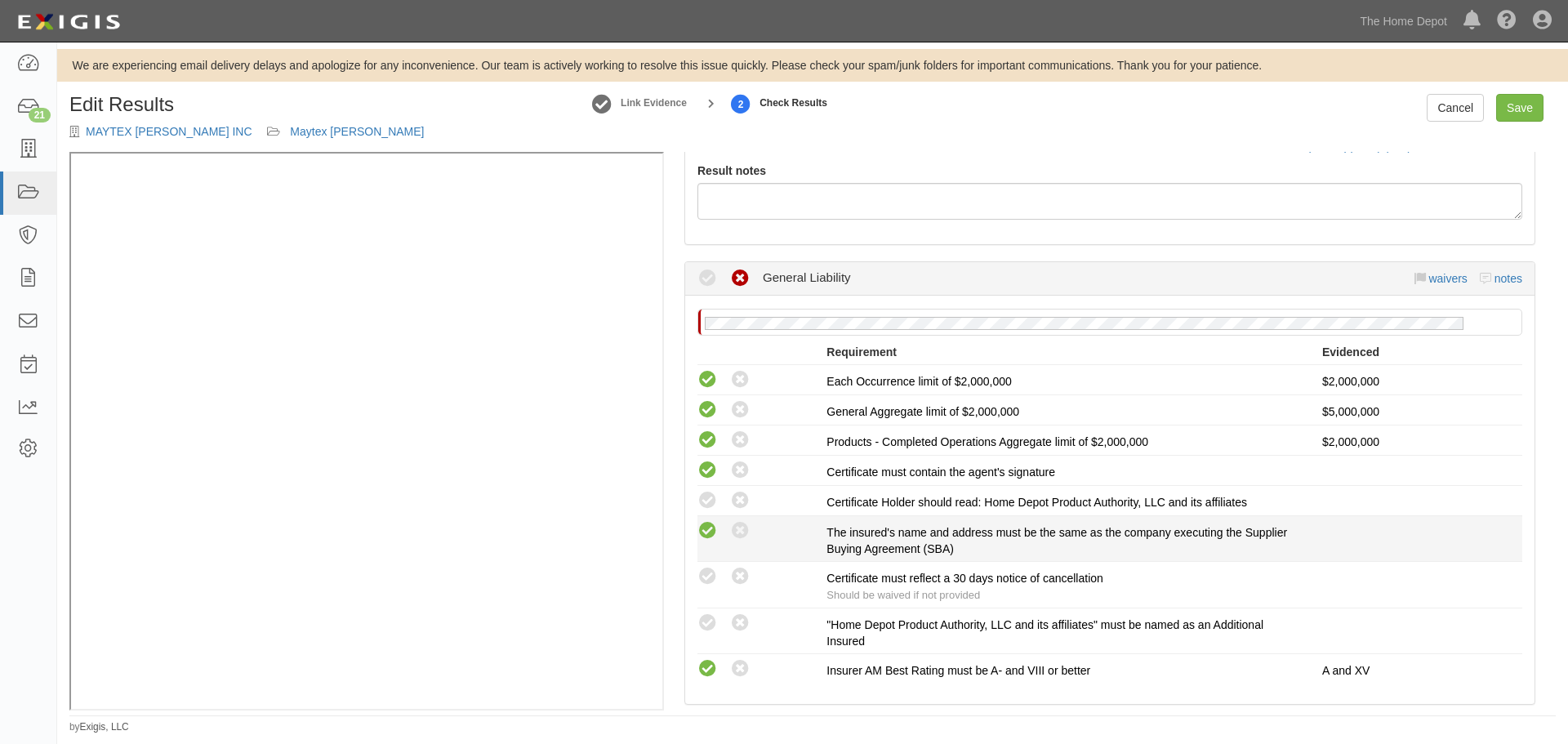
click at [710, 536] on icon at bounding box center [707, 531] width 20 height 20
radio input "true"
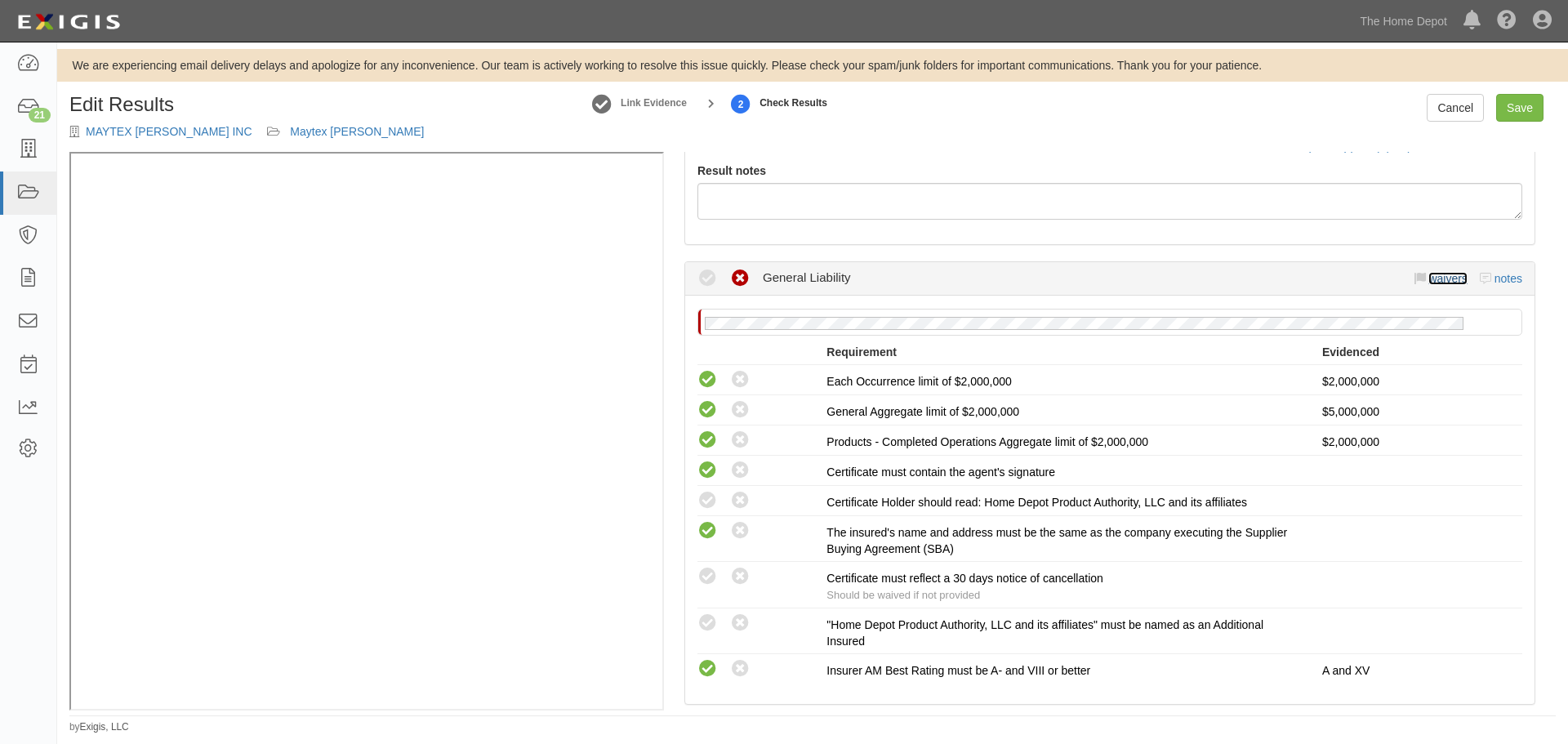
click at [1428, 281] on link "waivers" at bounding box center [1448, 278] width 39 height 13
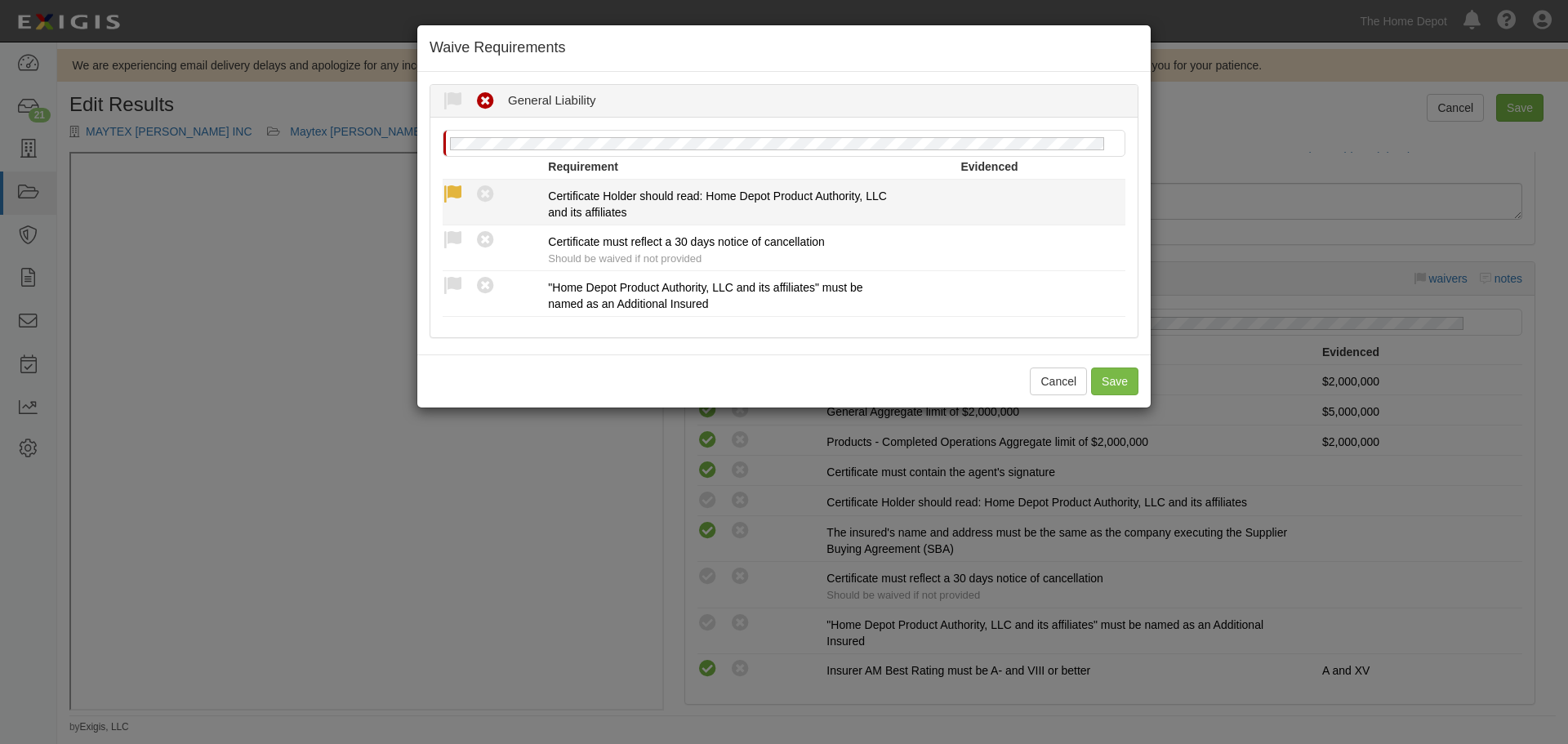
click at [459, 198] on icon at bounding box center [452, 194] width 20 height 20
radio input "true"
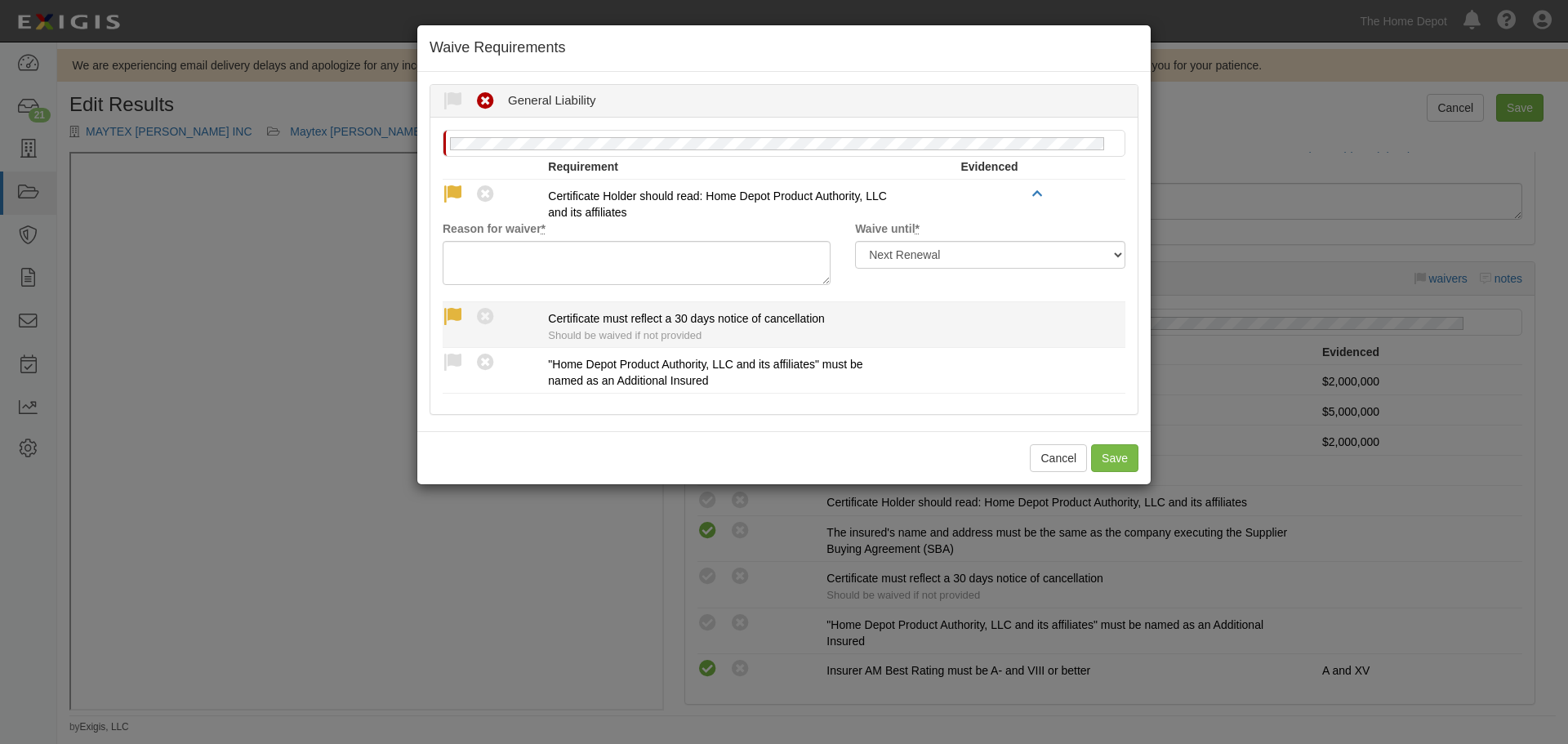
click at [457, 316] on icon at bounding box center [452, 317] width 20 height 20
radio input "true"
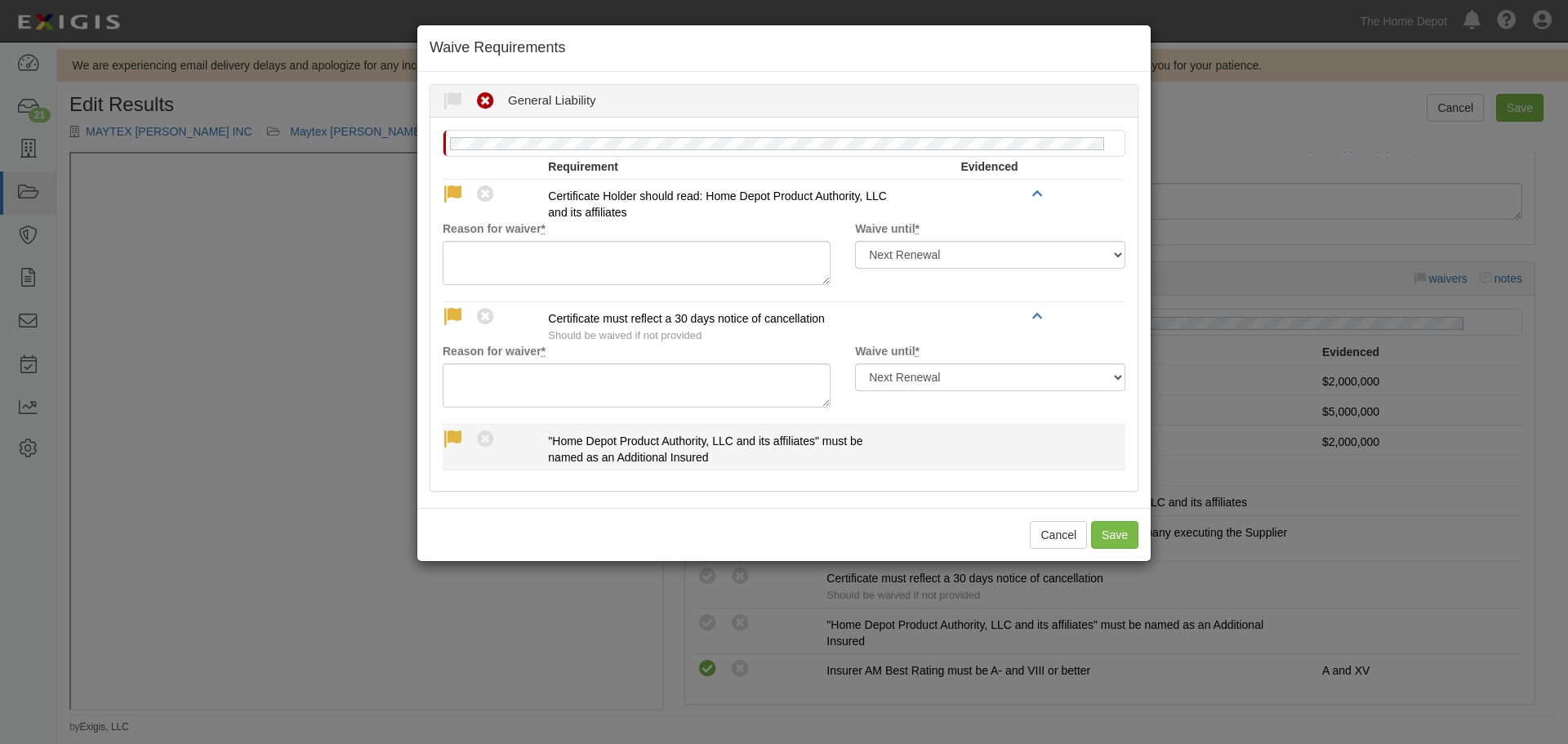
click at [456, 438] on icon at bounding box center [452, 440] width 20 height 20
radio input "true"
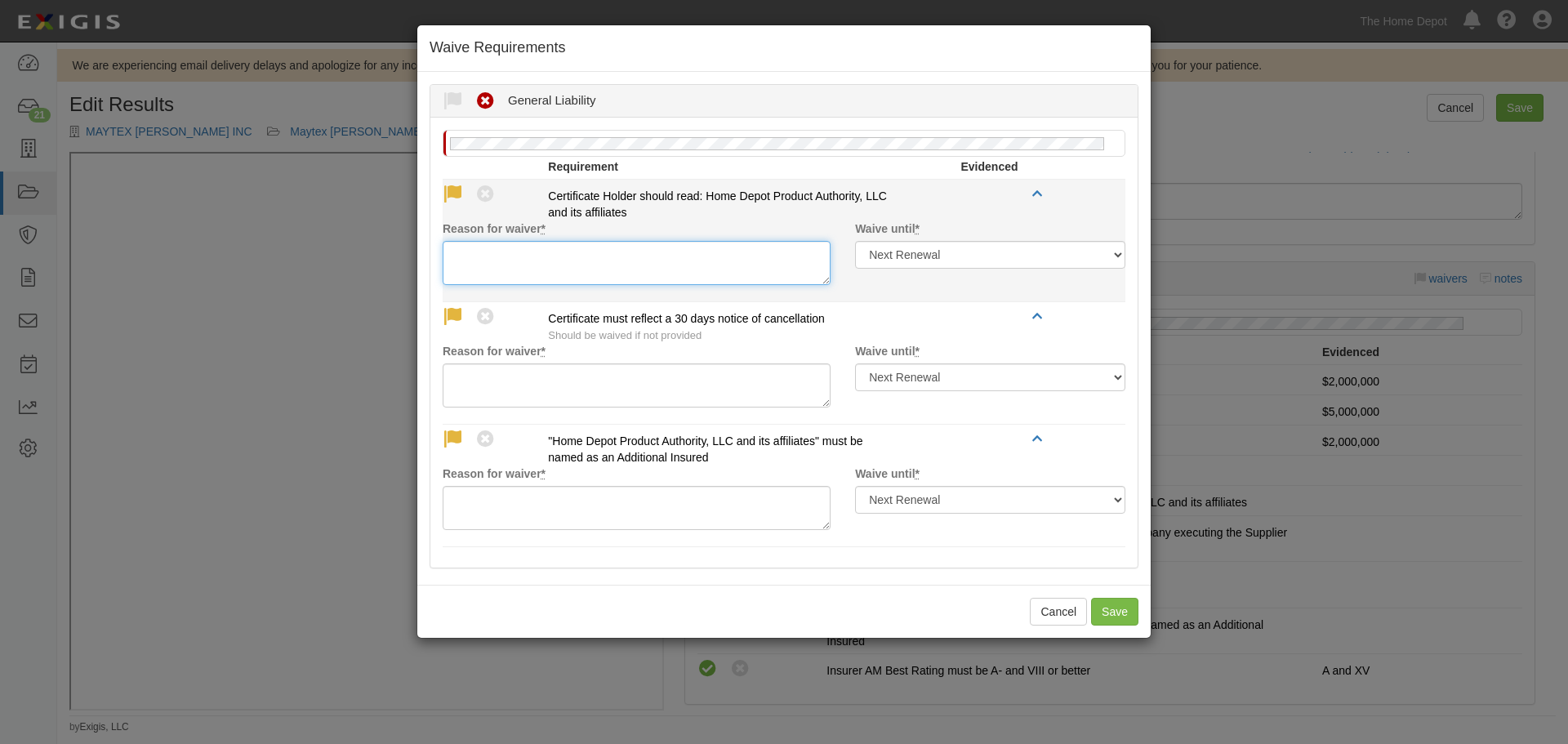
click at [637, 265] on textarea "Reason for waiver *" at bounding box center [635, 263] width 388 height 44
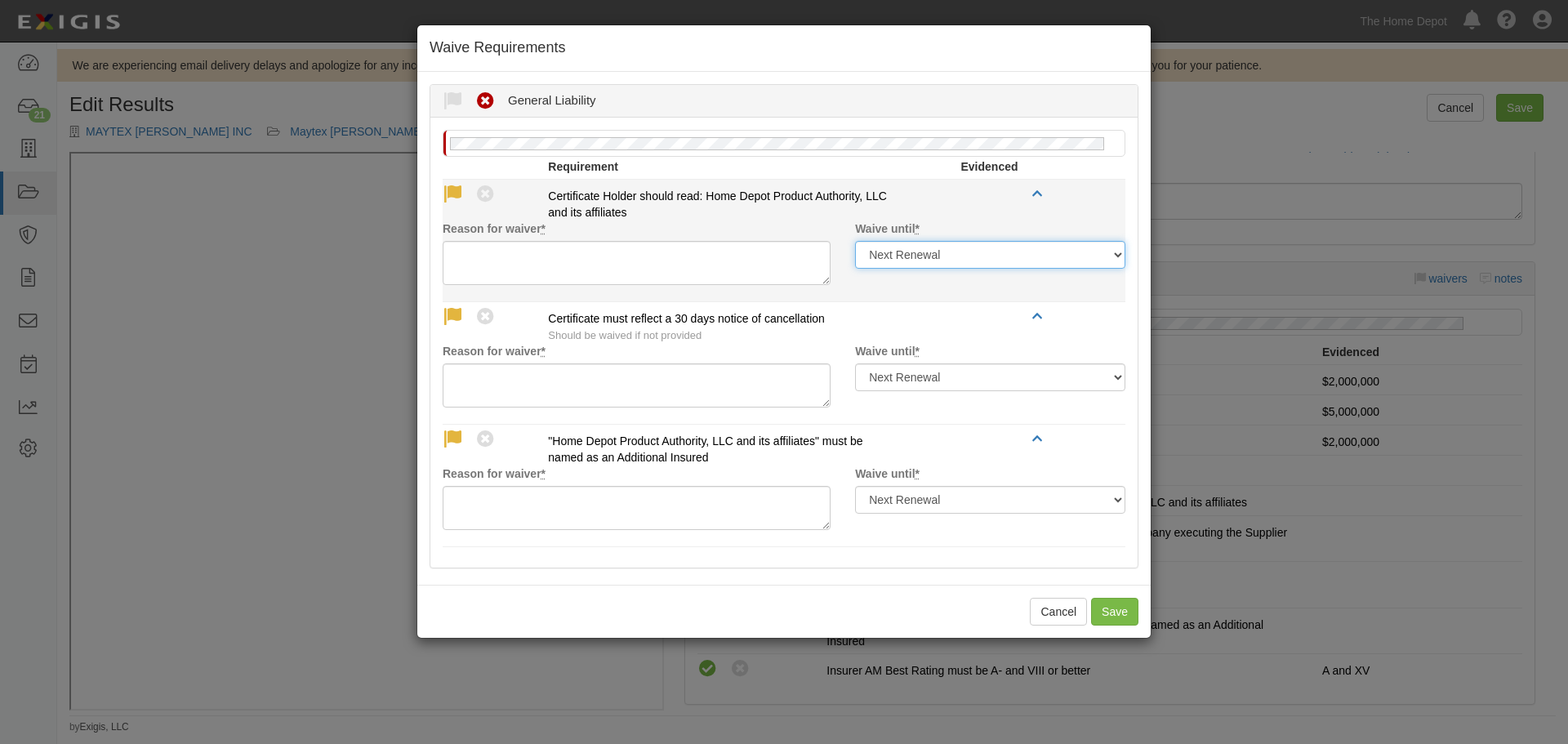
click at [1020, 260] on select "Next Renewal Indefinitely" at bounding box center [990, 255] width 270 height 28
select select "indefinitely"
click at [855, 241] on select "Next Renewal Indefinitely" at bounding box center [990, 255] width 270 height 28
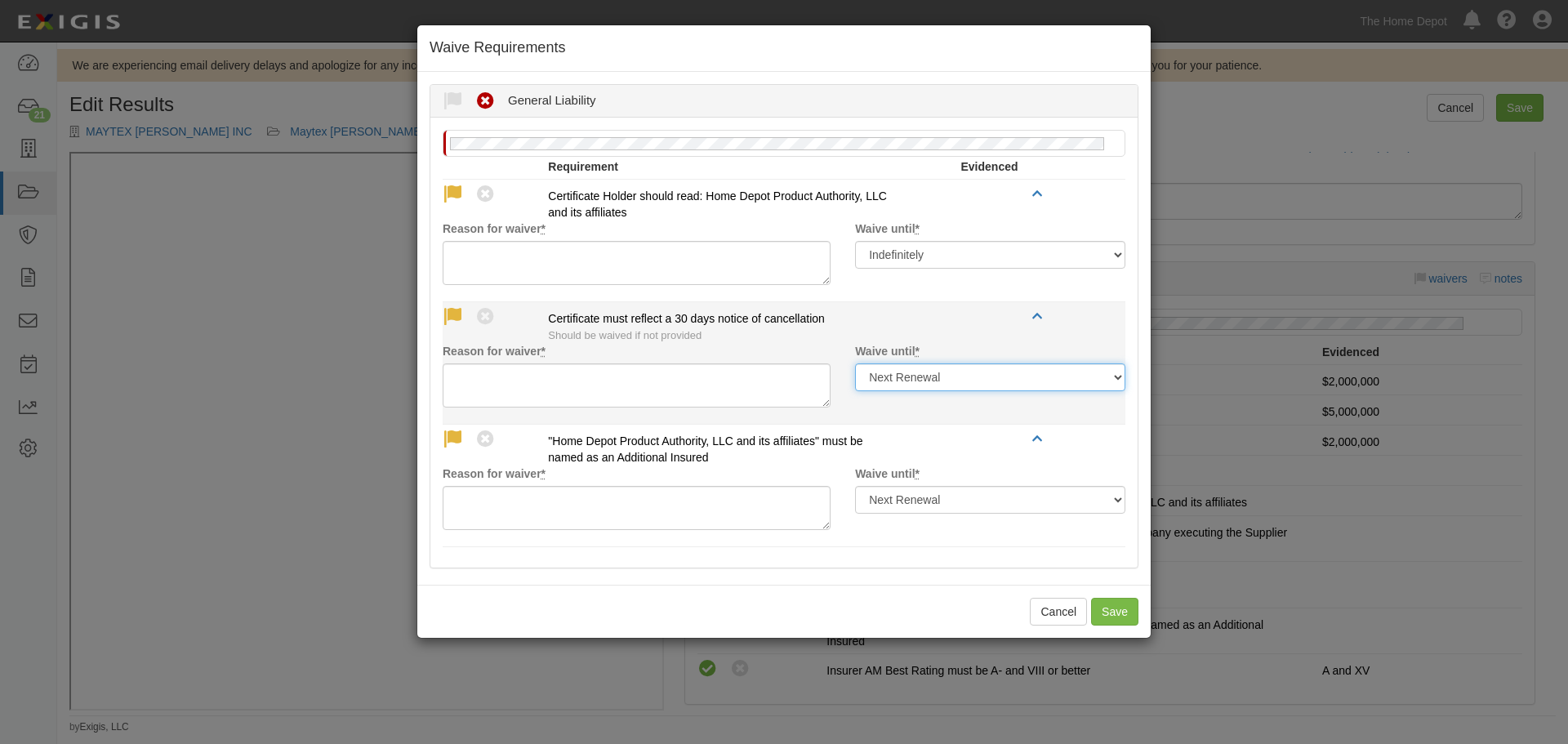
click at [967, 371] on select "Next Renewal Indefinitely" at bounding box center [990, 377] width 270 height 28
select select "indefinitely"
click at [855, 363] on select "Next Renewal Indefinitely" at bounding box center [990, 377] width 270 height 28
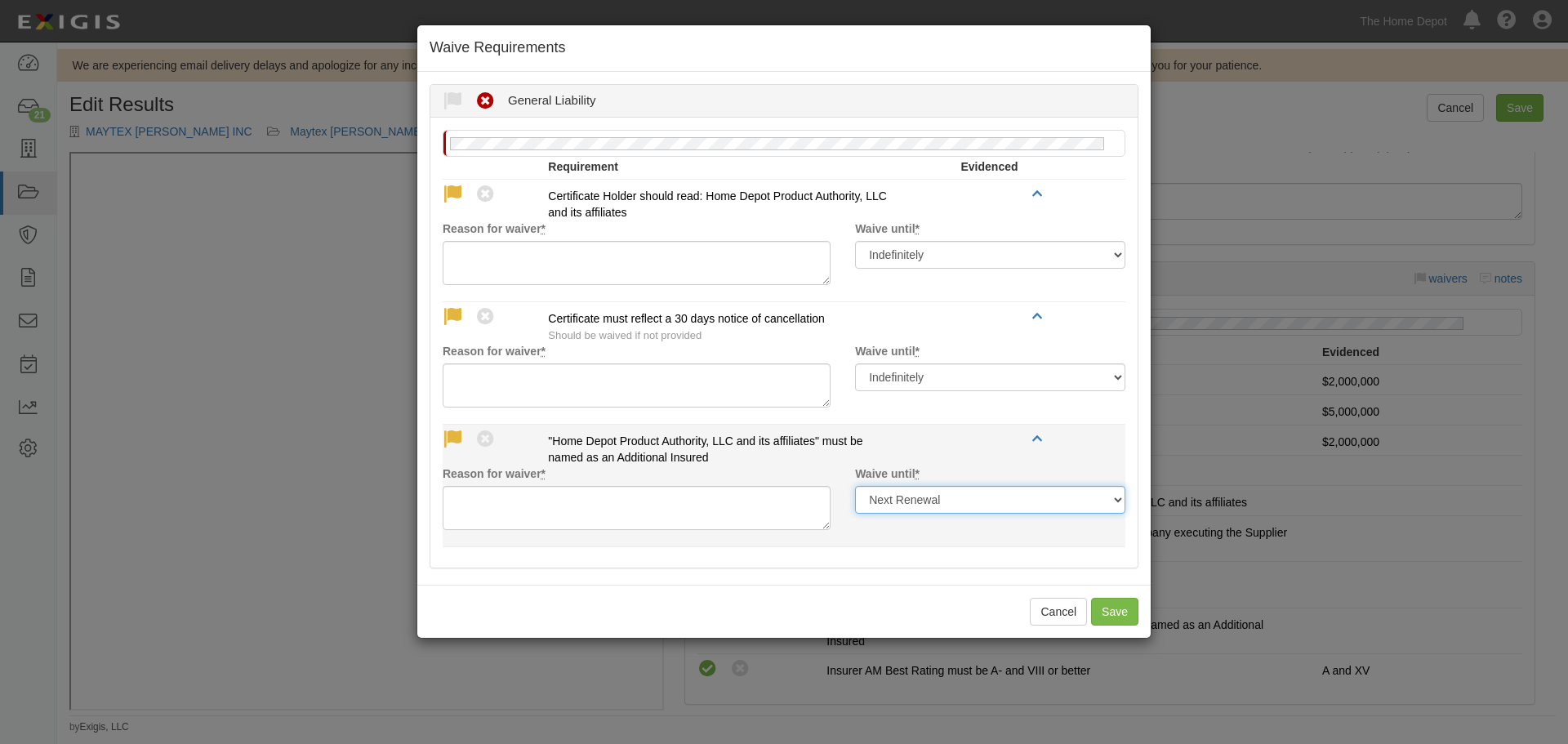
click at [958, 508] on select "Next Renewal Indefinitely" at bounding box center [990, 500] width 270 height 28
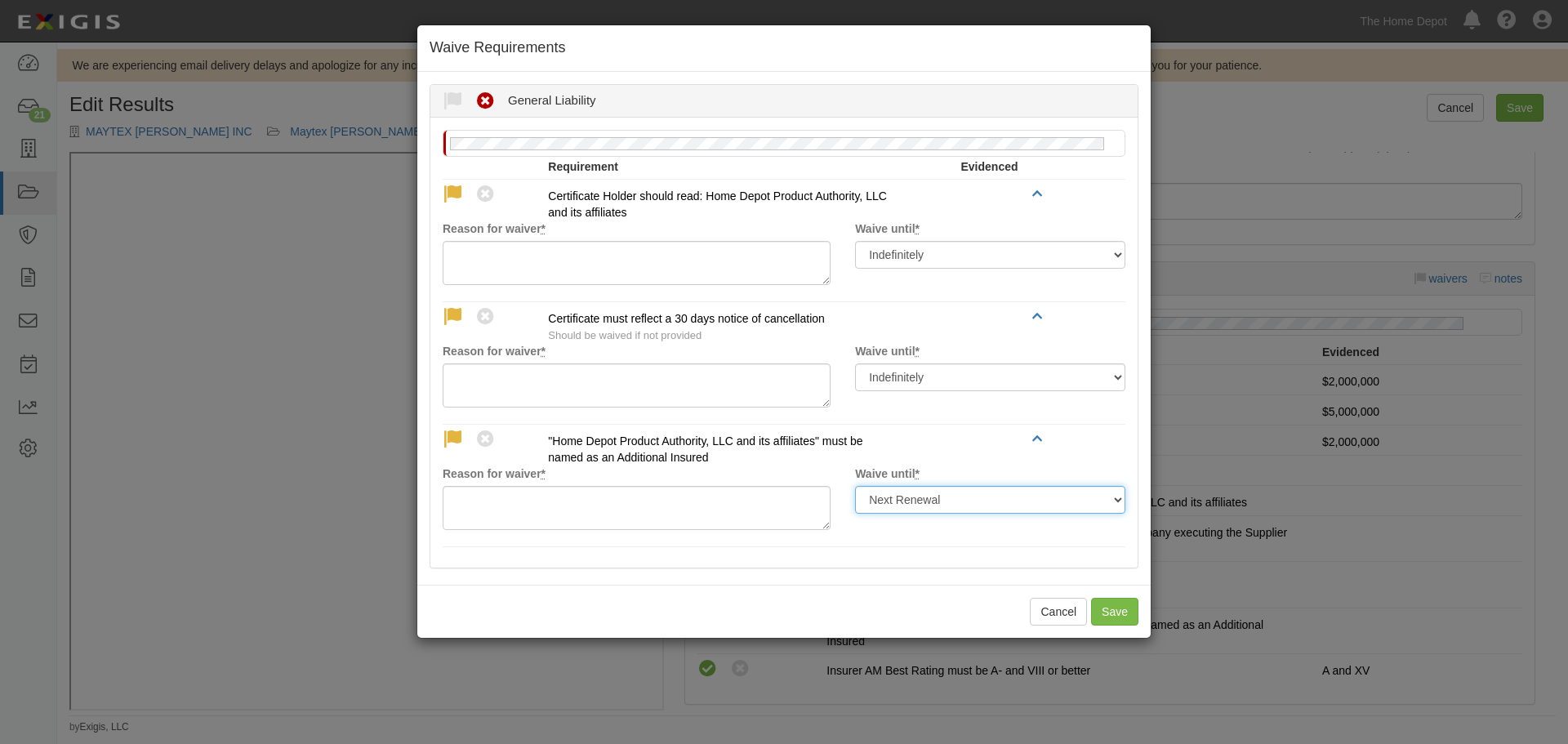
select select "indefinitely"
click at [855, 486] on select "Next Renewal Indefinitely" at bounding box center [990, 500] width 270 height 28
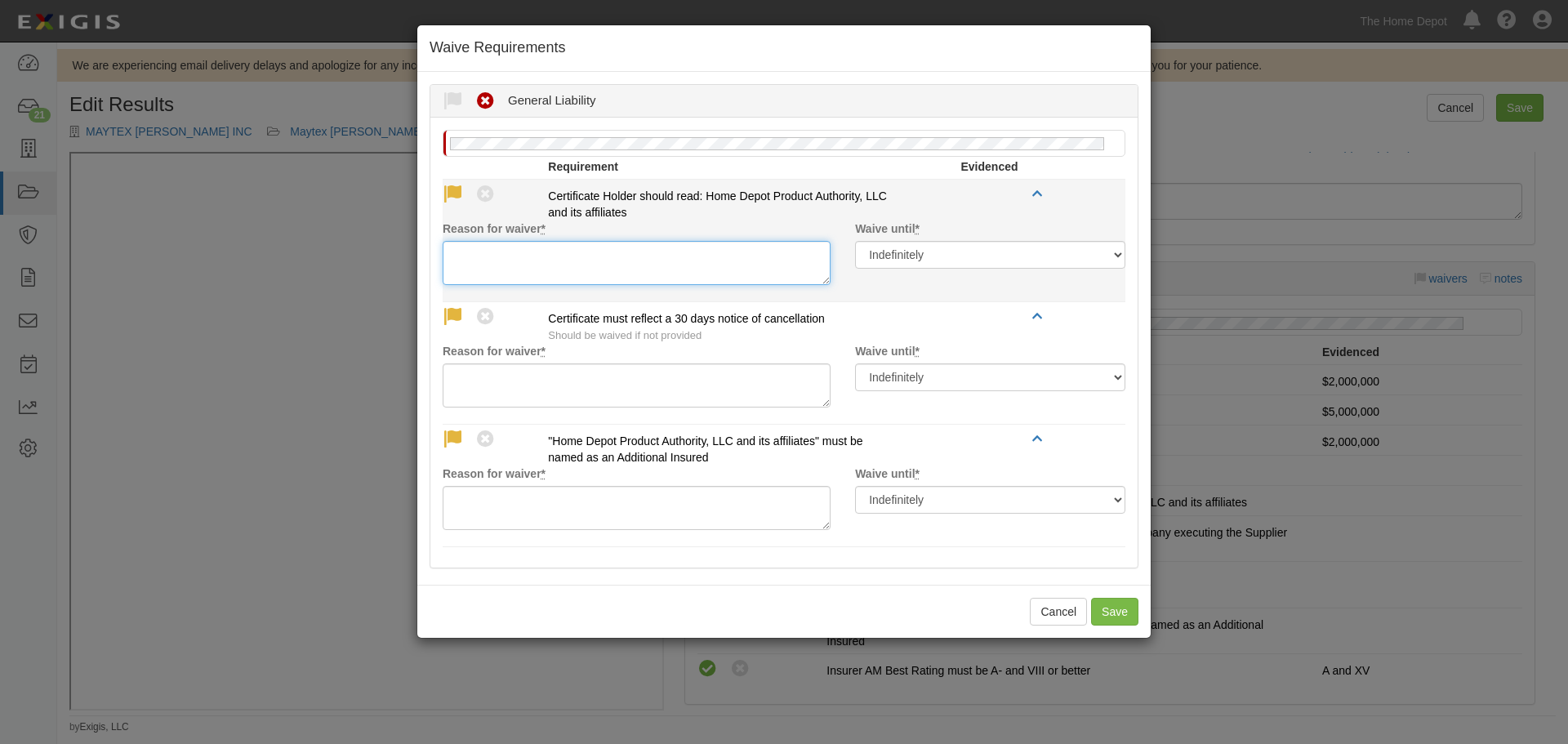
click at [501, 278] on textarea "Reason for waiver *" at bounding box center [635, 263] width 388 height 44
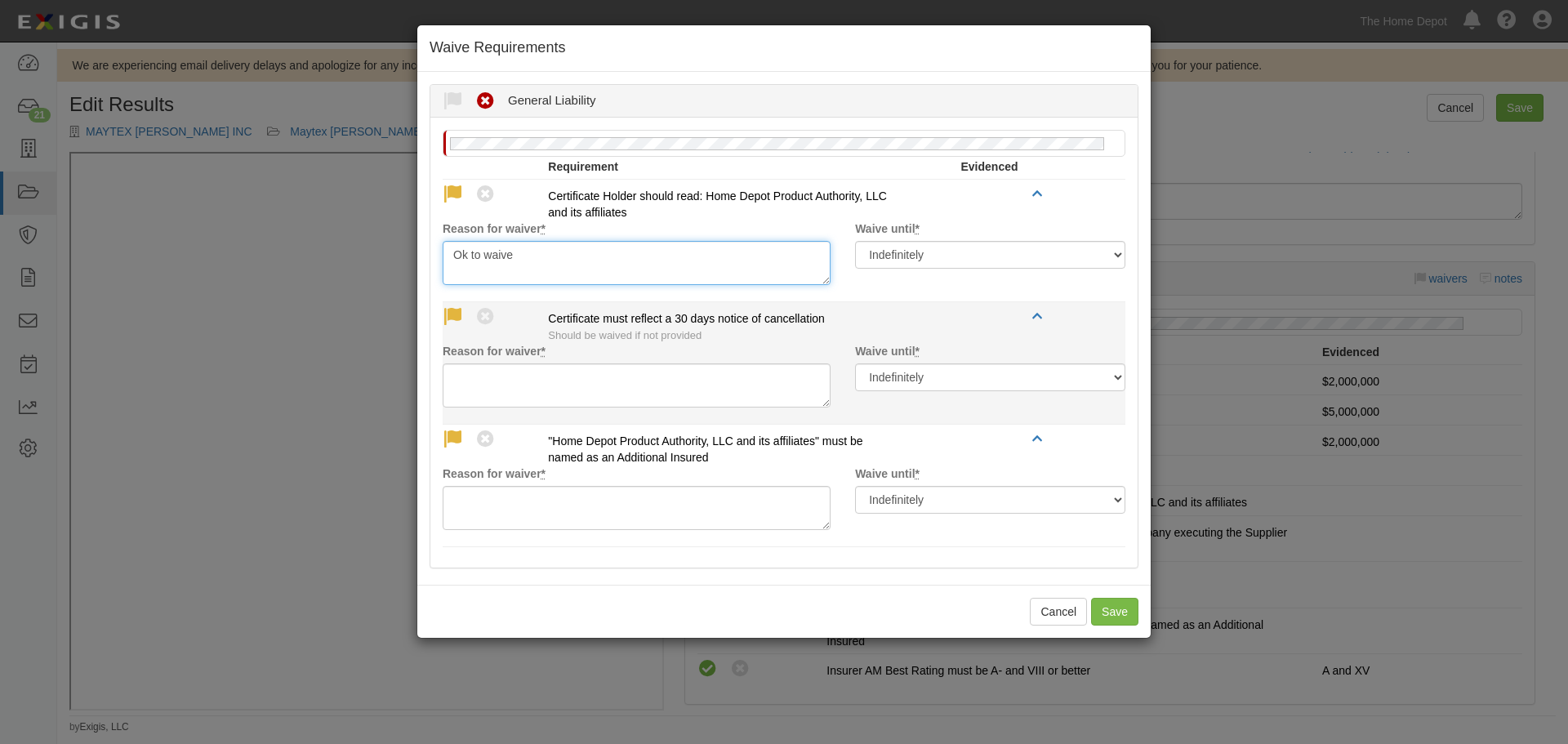
type textarea "Ok to waive"
click at [481, 361] on div "Reason for waiver *" at bounding box center [636, 375] width 412 height 64
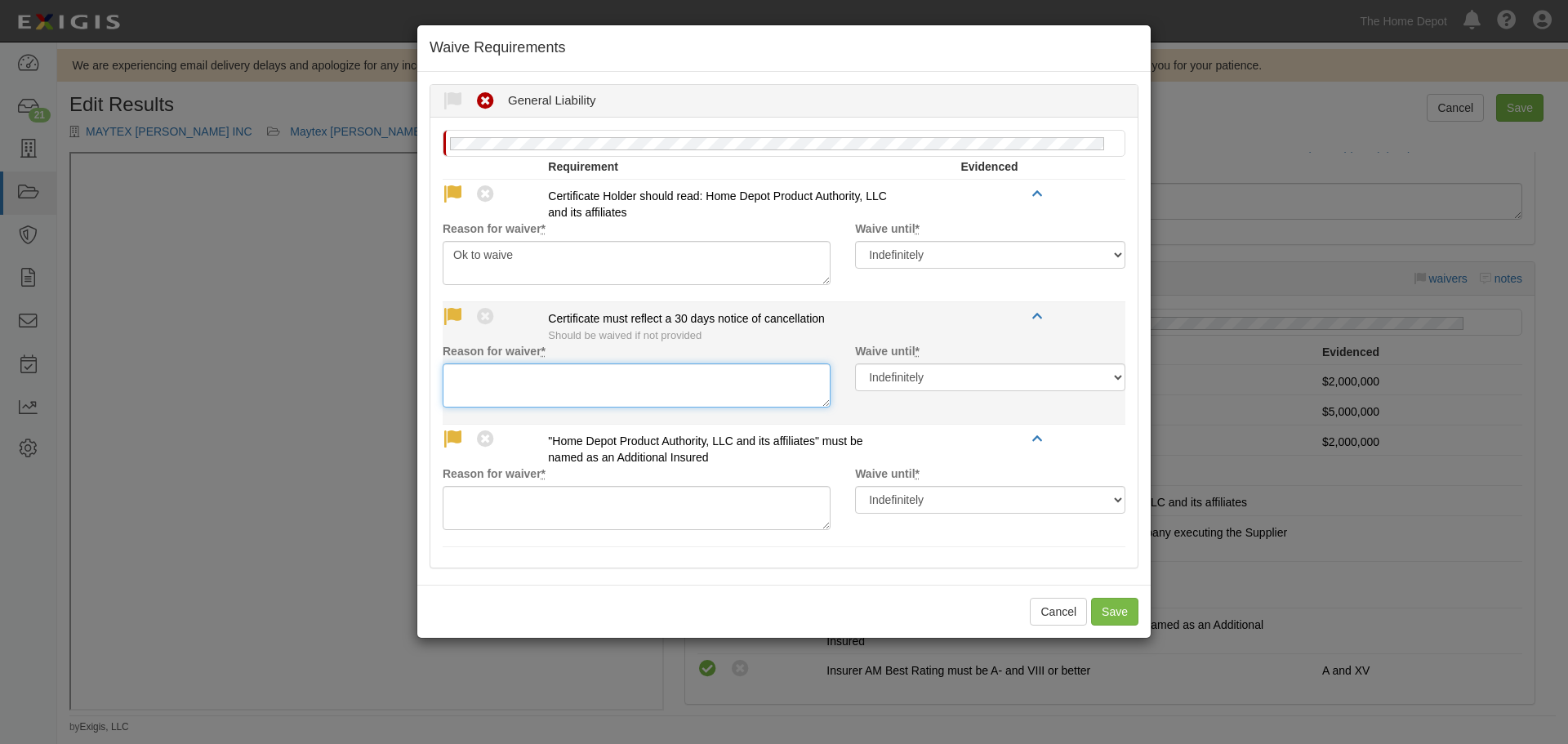
click at [483, 371] on textarea "Reason for waiver *" at bounding box center [635, 385] width 388 height 44
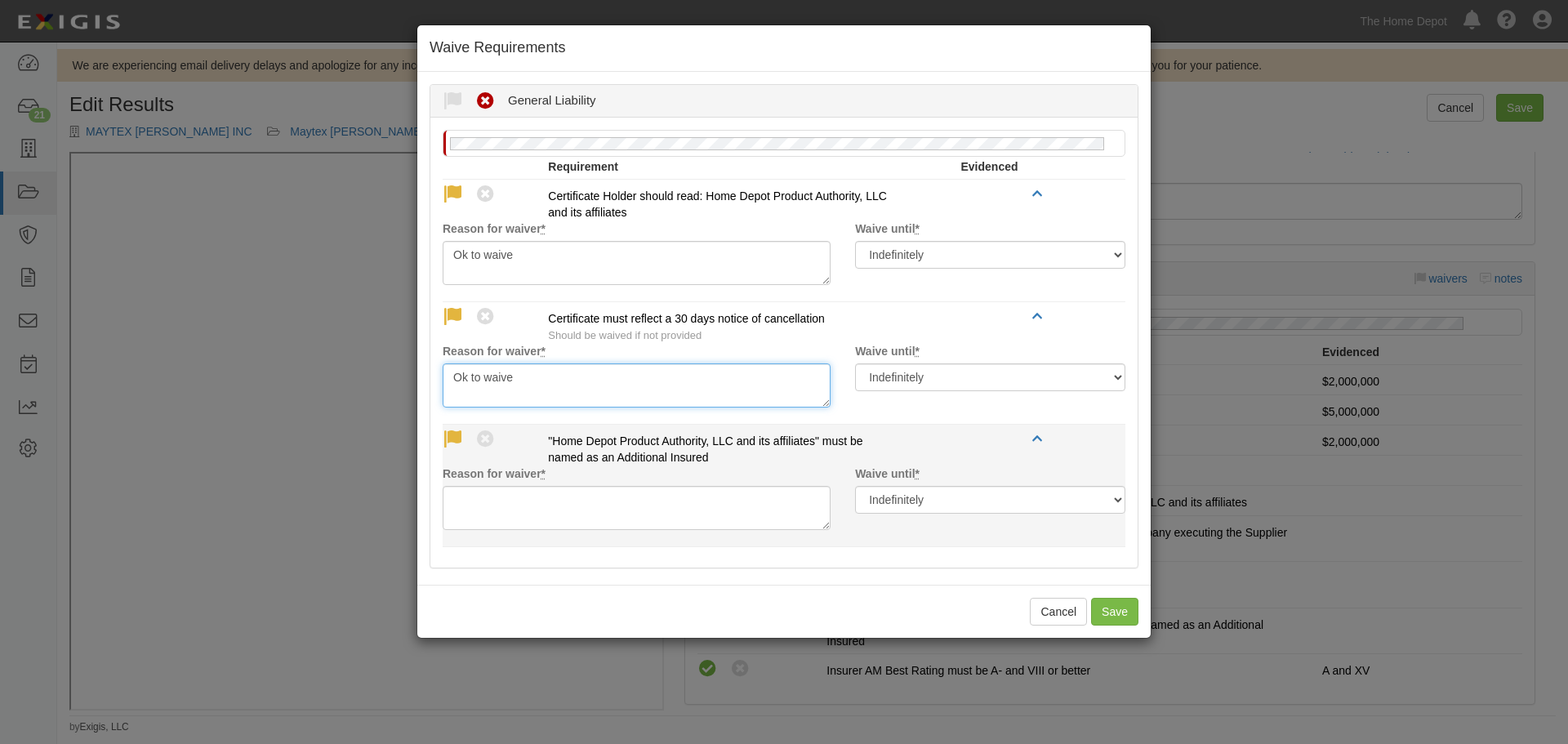
type textarea "Ok to waive"
click at [523, 494] on textarea "Reason for waiver *" at bounding box center [635, 508] width 388 height 44
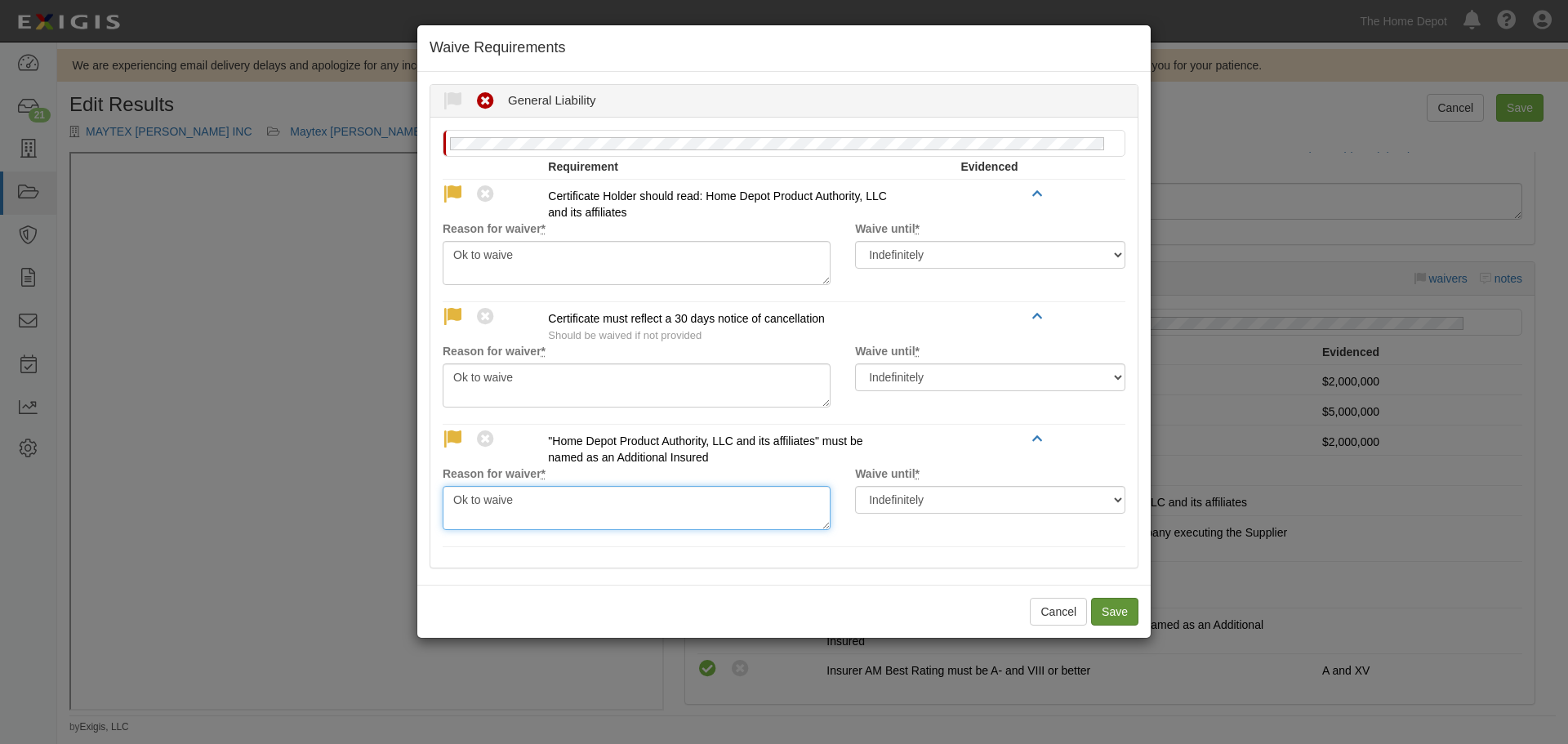
type textarea "Ok to waive"
click at [1112, 607] on button "Save" at bounding box center [1114, 612] width 47 height 28
radio input "true"
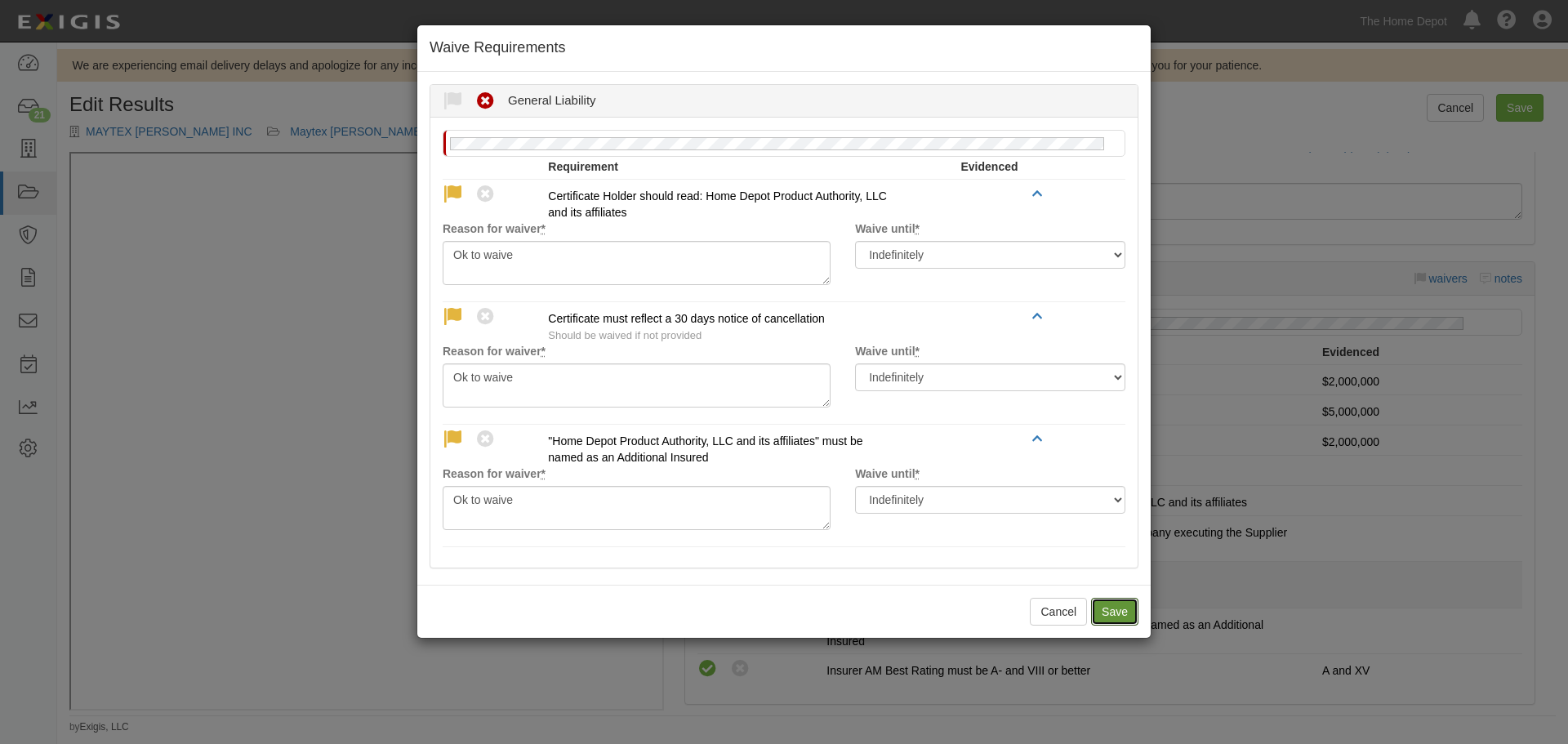
radio input "true"
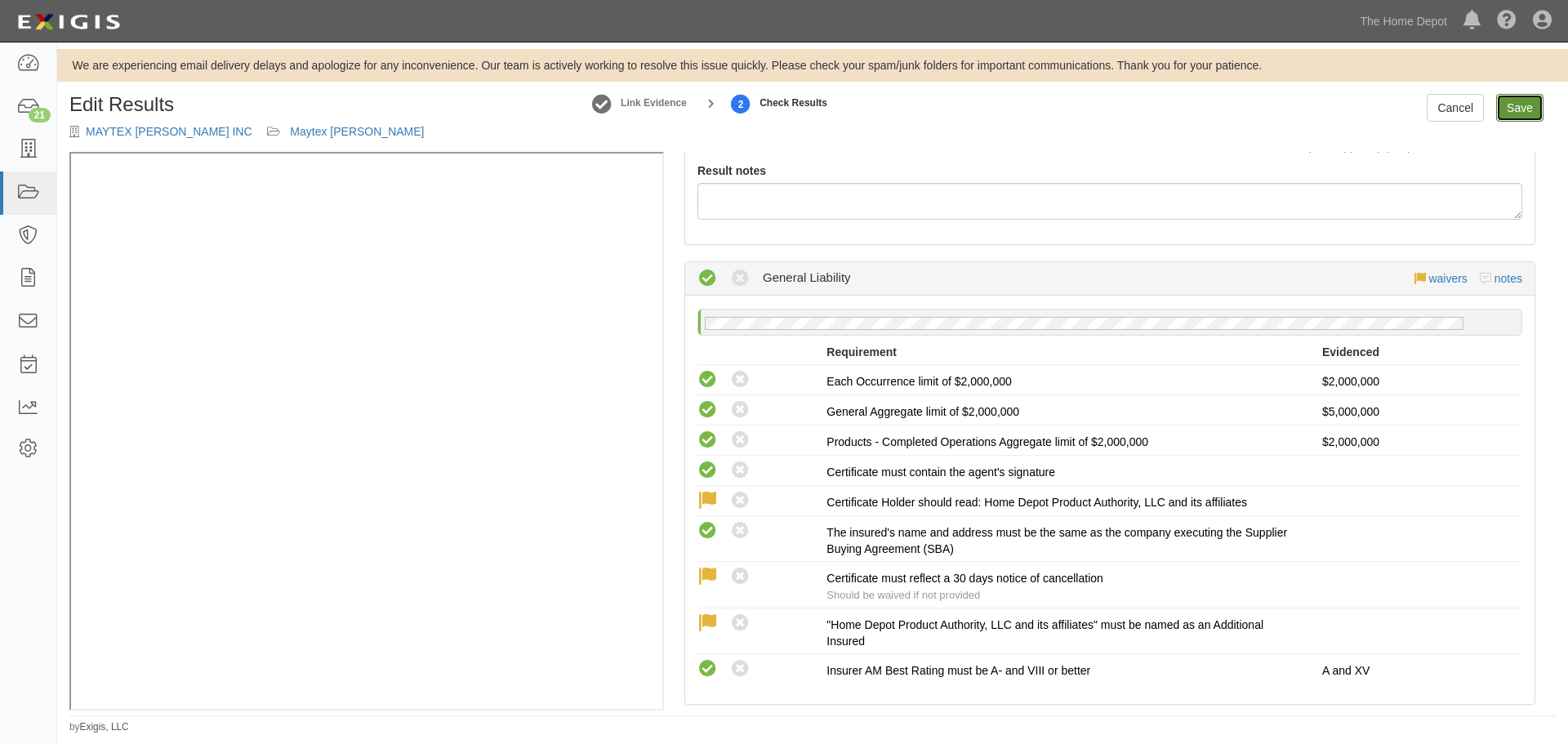
click at [1529, 115] on link "Save" at bounding box center [1520, 108] width 47 height 28
radio input "true"
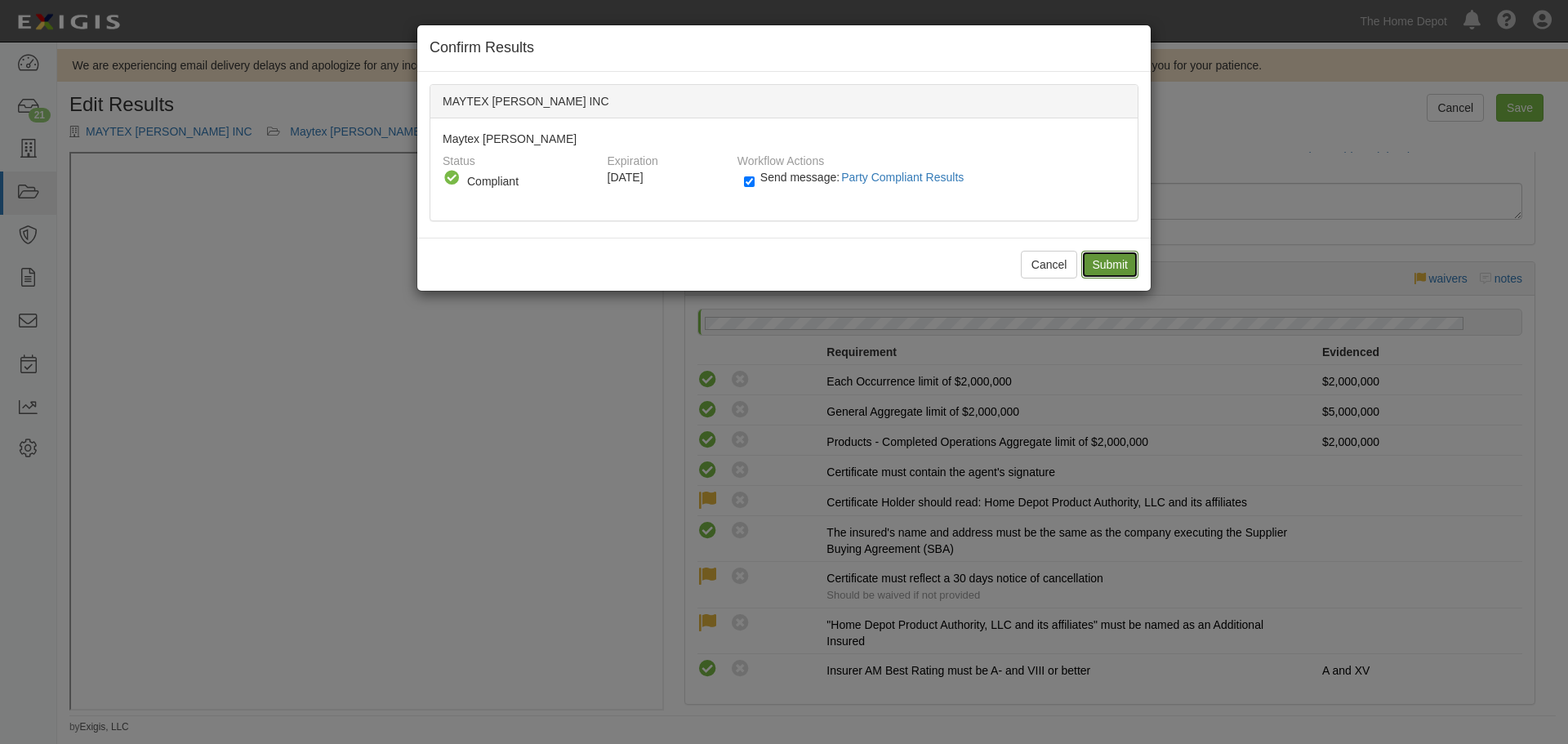
click at [1108, 270] on input "Submit" at bounding box center [1109, 265] width 57 height 28
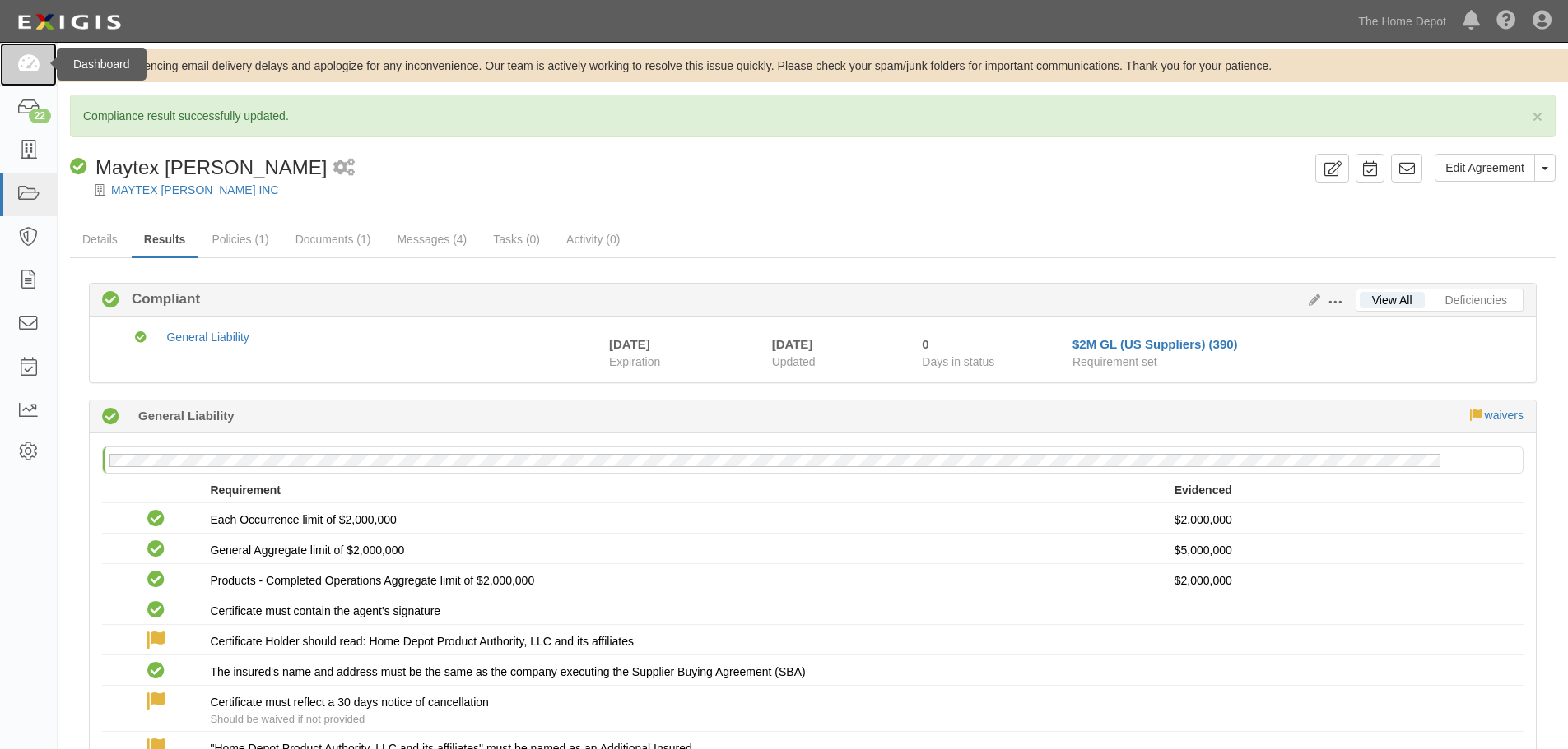
click at [19, 64] on icon at bounding box center [28, 64] width 23 height 19
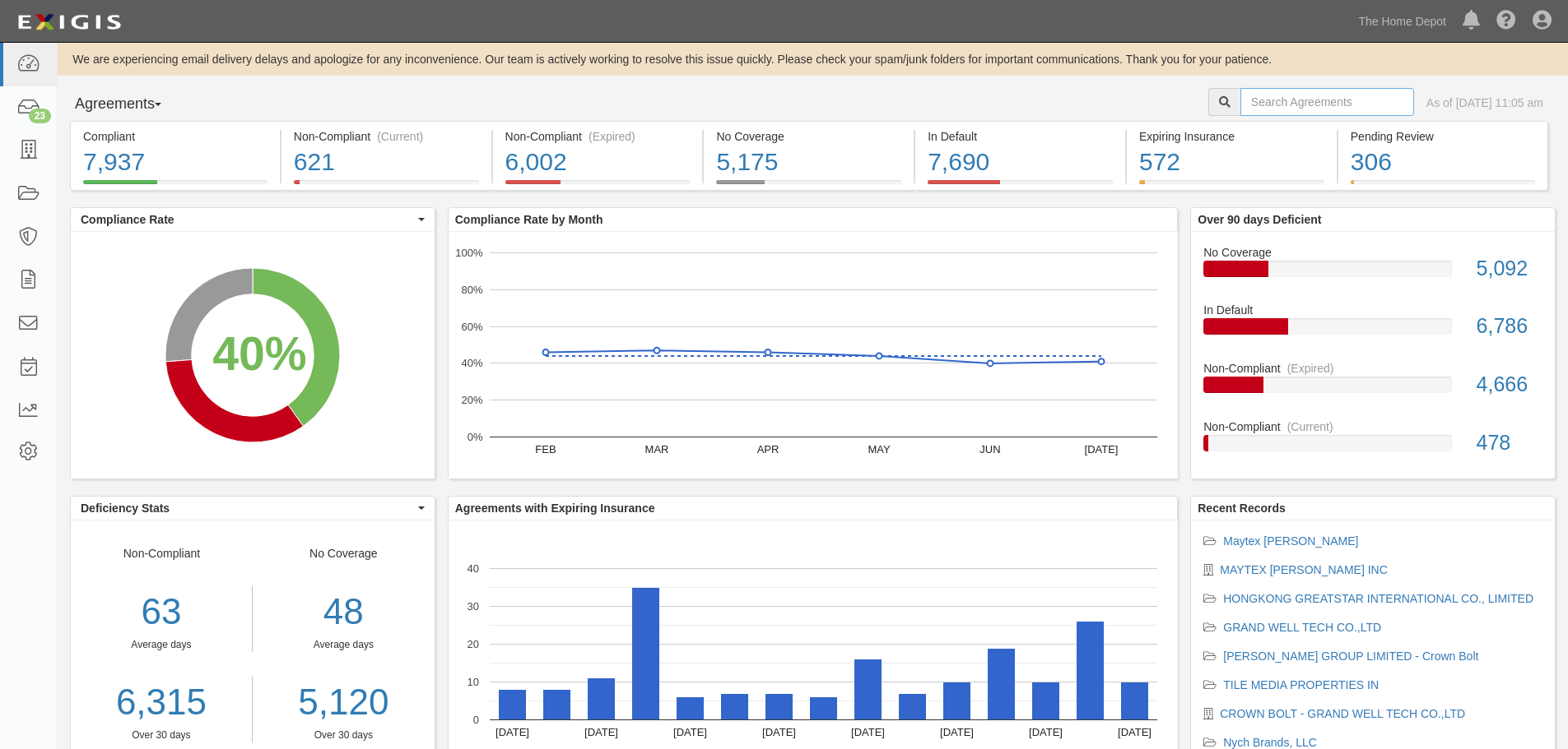
click at [1321, 103] on input "text" at bounding box center [1327, 102] width 174 height 28
type input "LG"
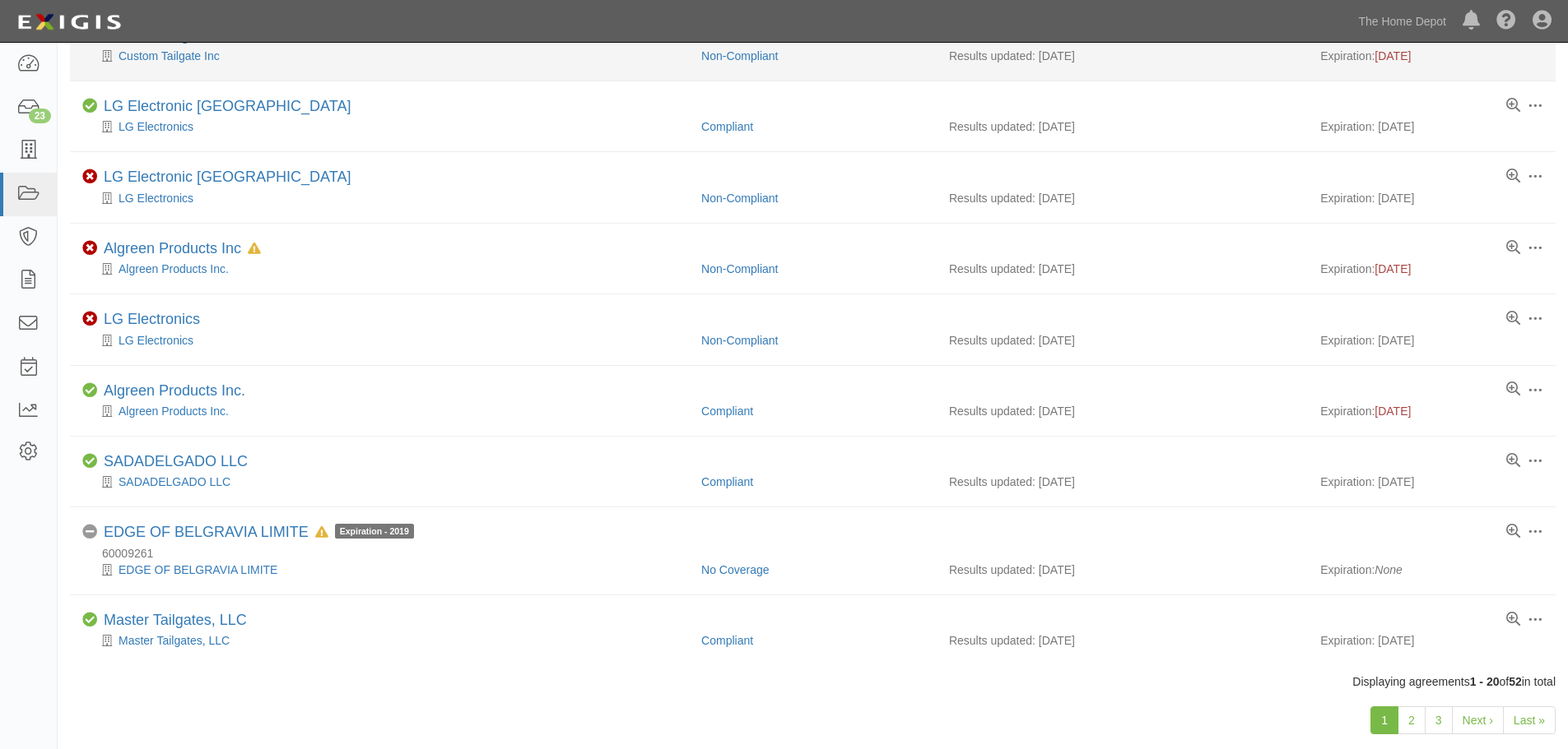
scroll to position [1075, 0]
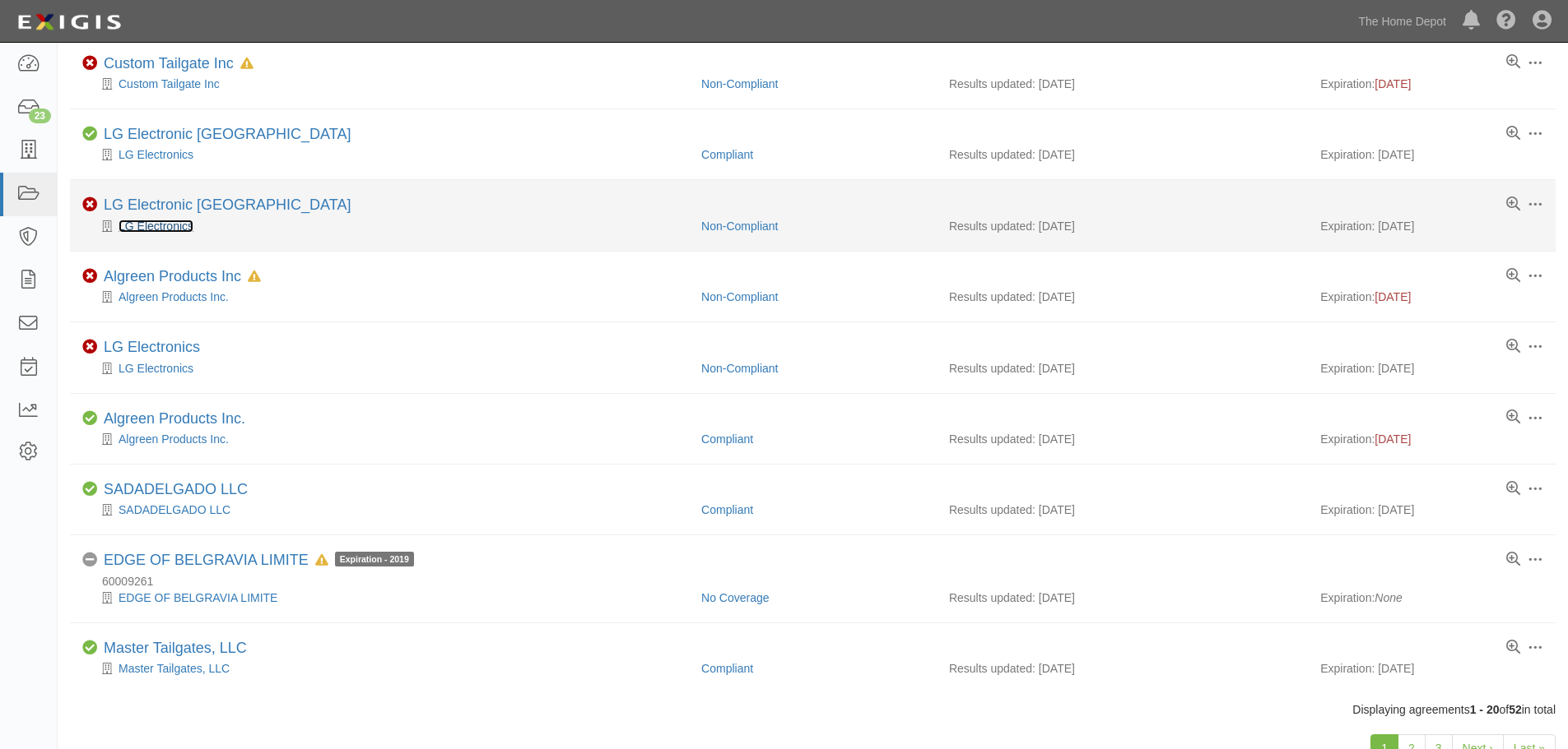
click at [154, 224] on link "LG Electronics" at bounding box center [156, 226] width 75 height 13
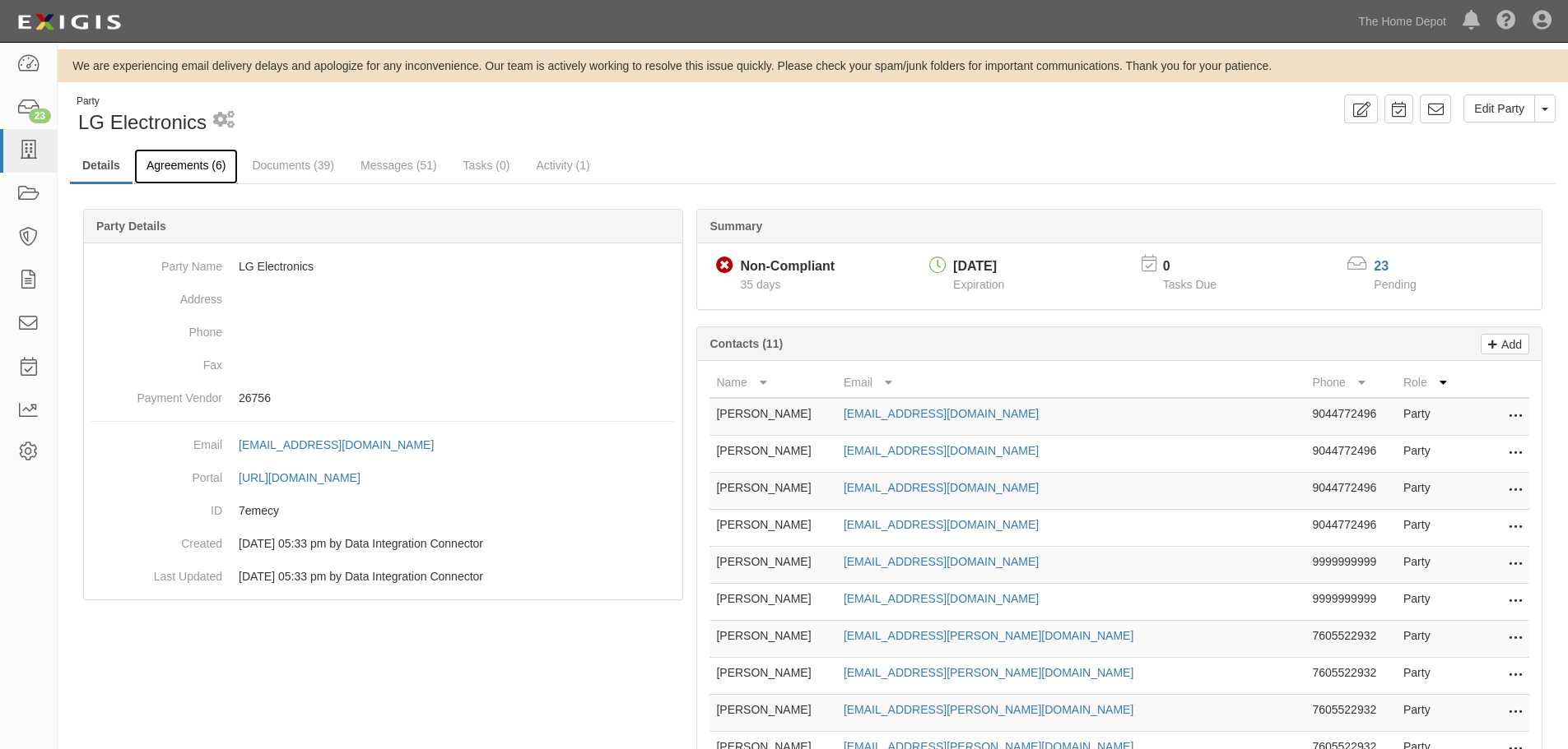
click at [204, 168] on link "Agreements (6)" at bounding box center [185, 166] width 104 height 35
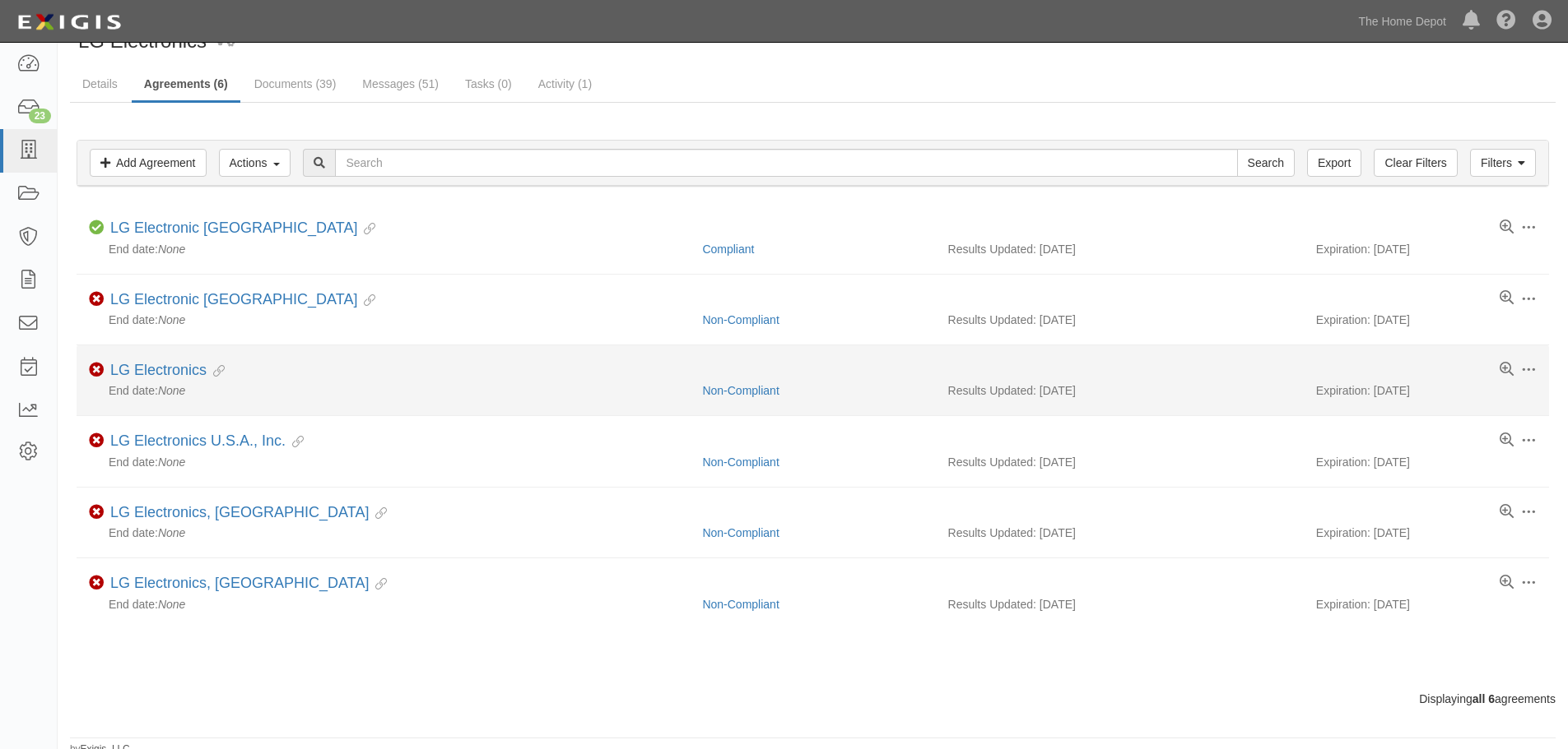
scroll to position [82, 0]
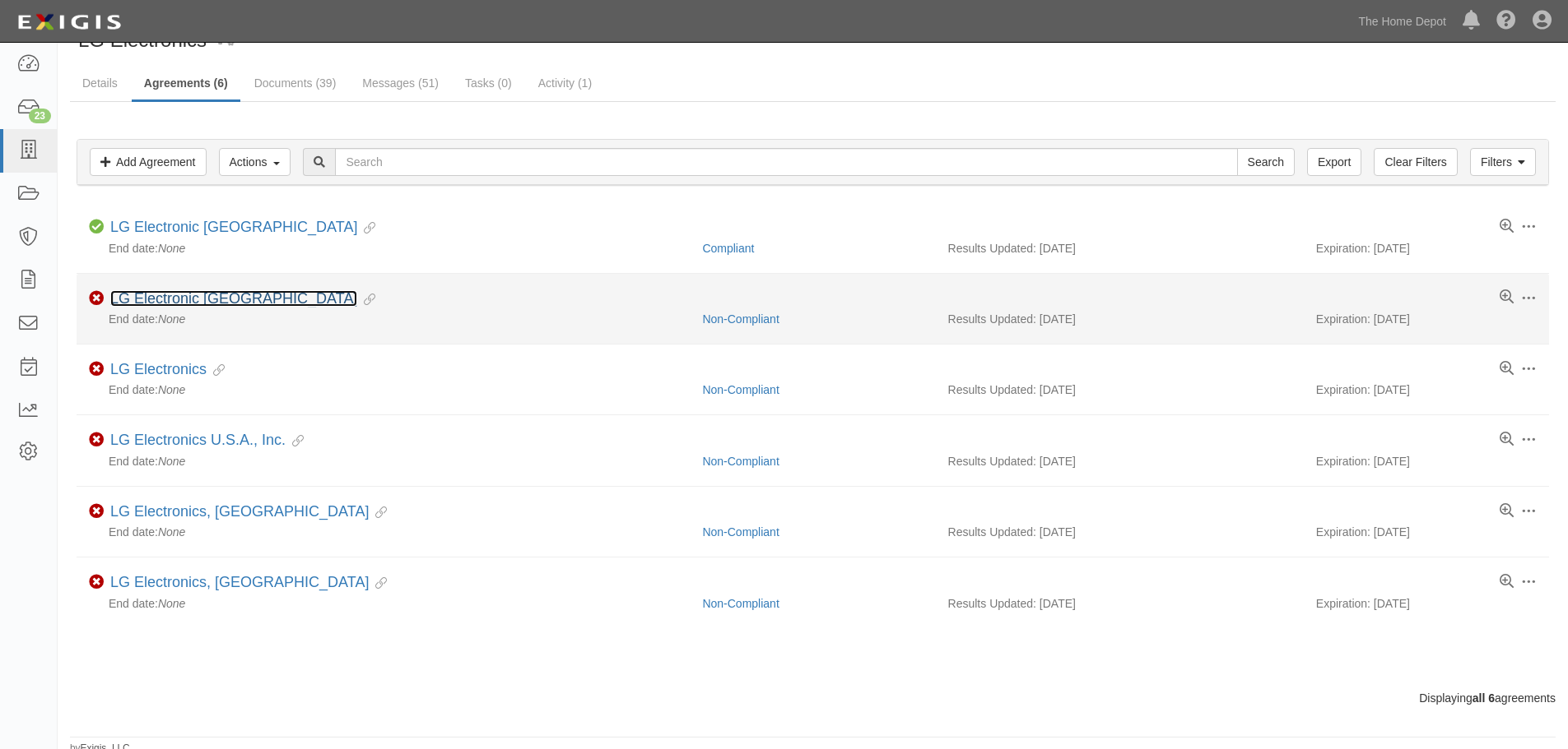
click at [148, 294] on link "LG Electronic [GEOGRAPHIC_DATA]" at bounding box center [233, 298] width 247 height 17
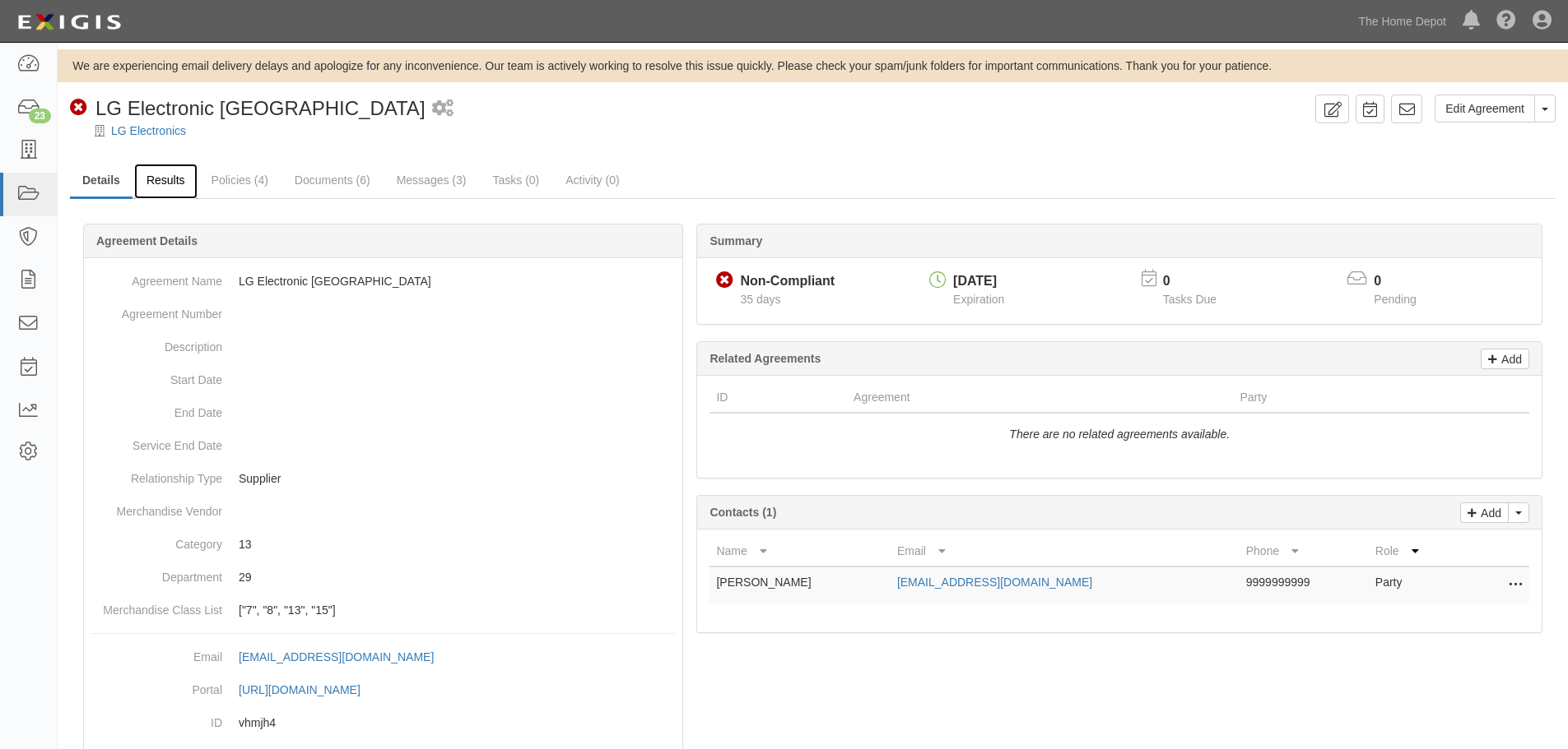
click at [173, 178] on link "Results" at bounding box center [166, 181] width 64 height 35
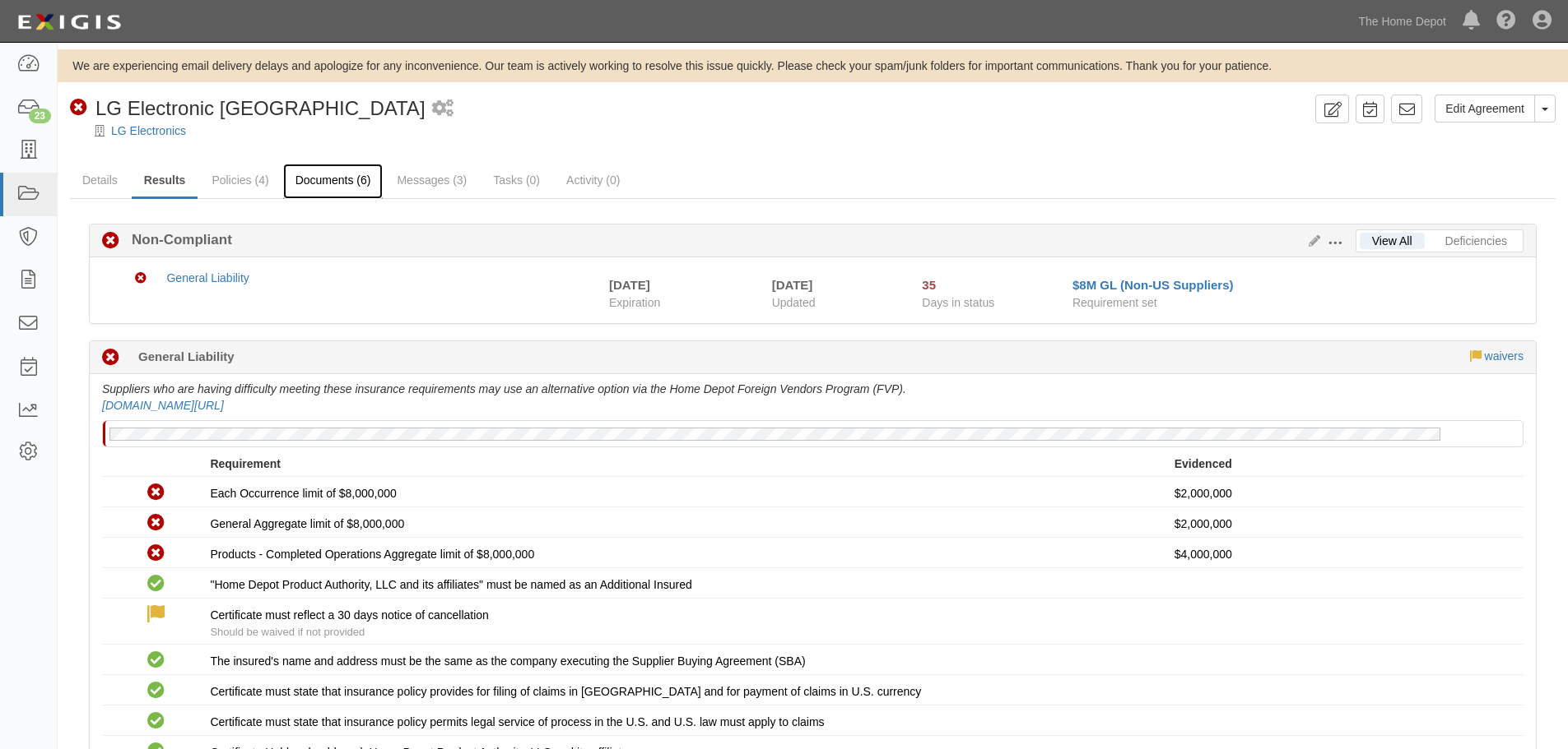
click at [345, 171] on link "Documents (6)" at bounding box center [333, 181] width 100 height 35
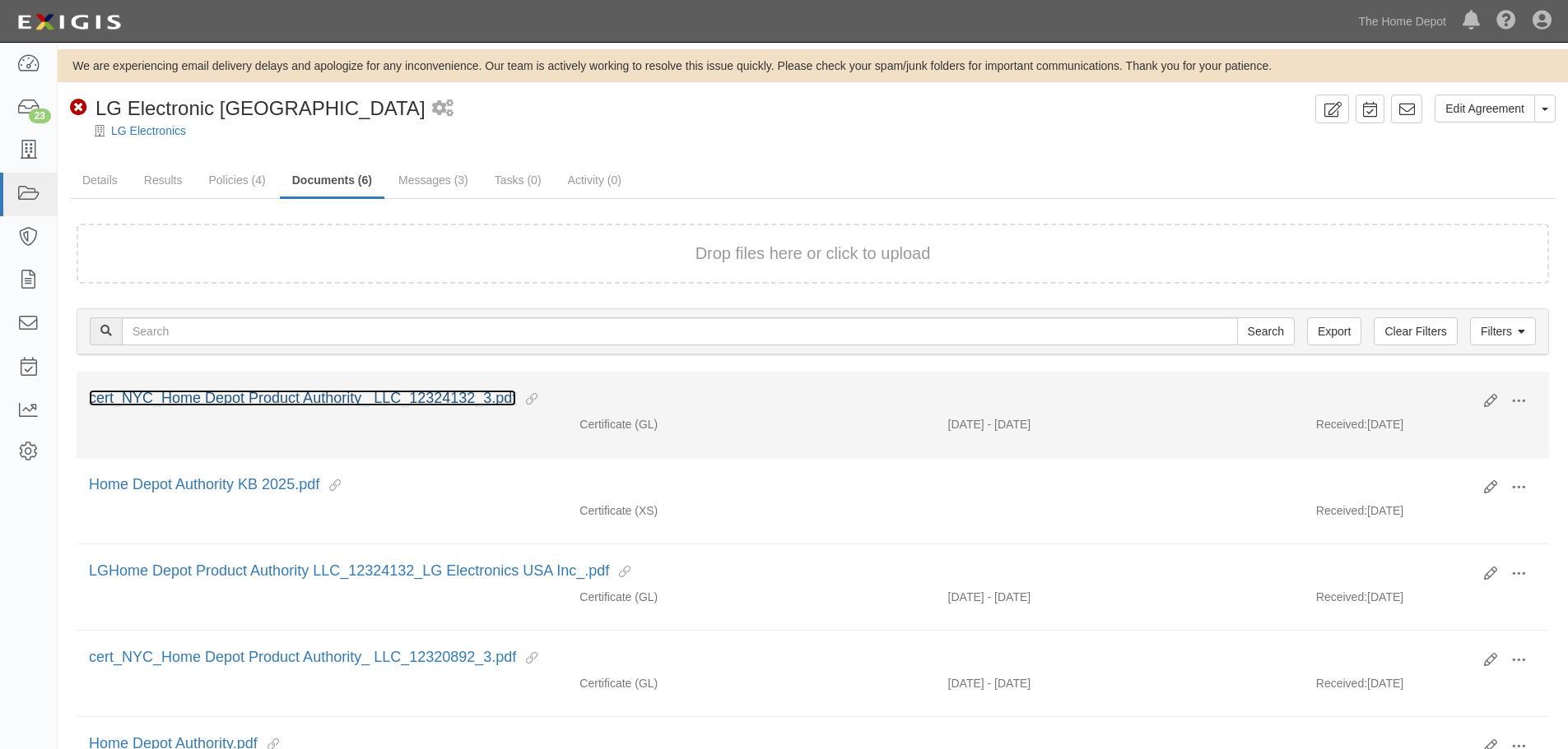
click at [273, 394] on link "cert_NYC_Home Depot Product Authority_ LLC_12324132_3.pdf" at bounding box center [302, 398] width 427 height 17
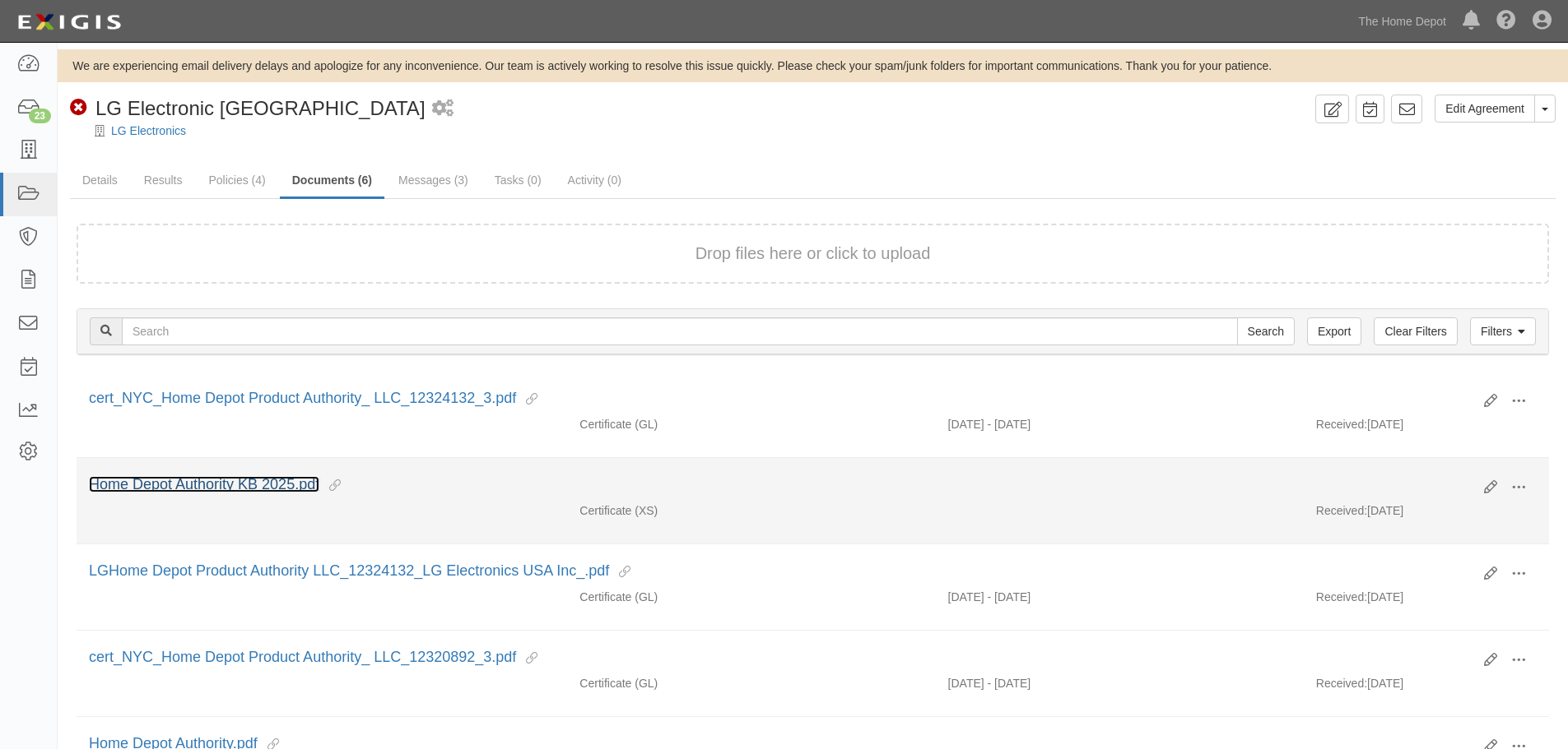
click at [207, 484] on link "Home Depot Authority KB 2025.pdf" at bounding box center [204, 484] width 230 height 17
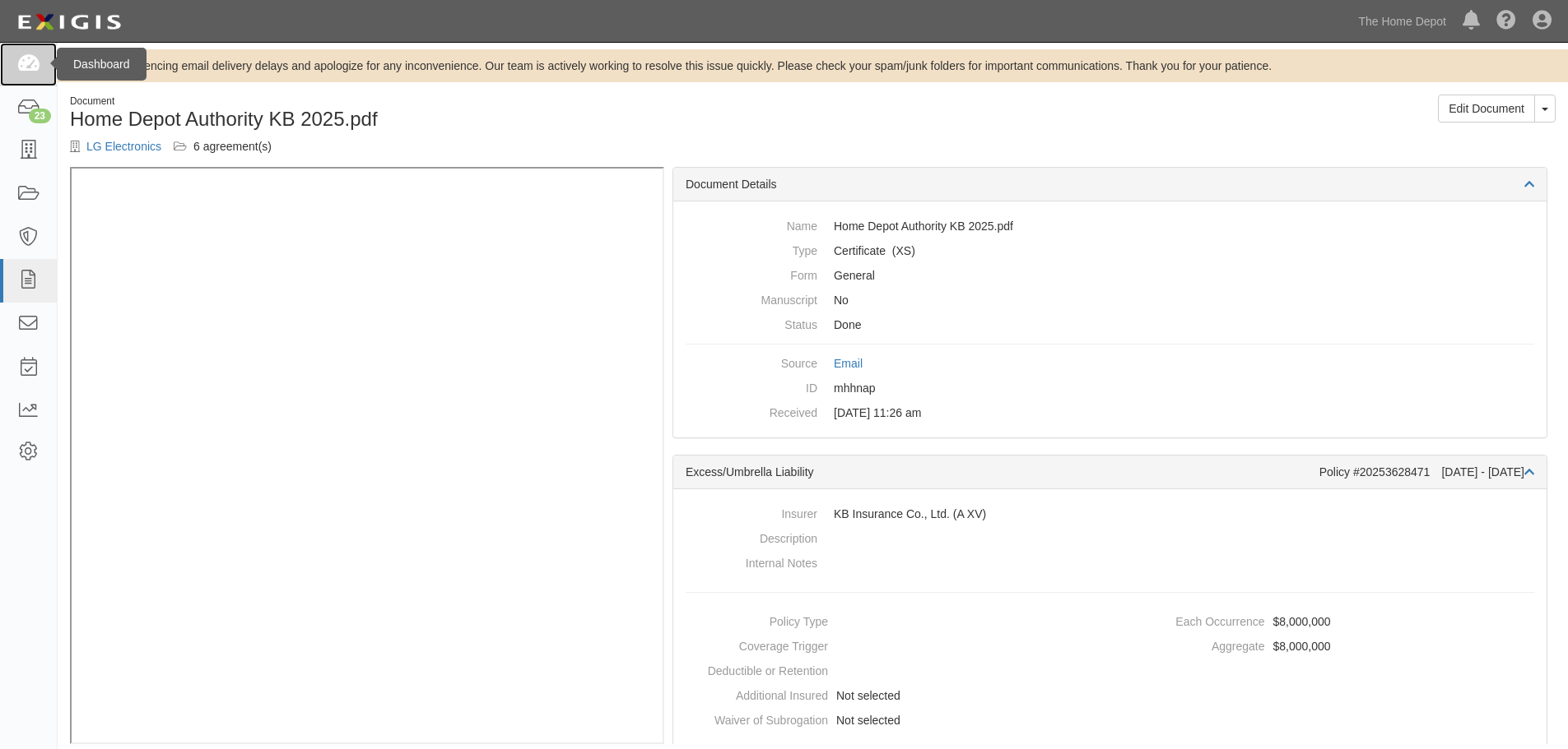
click at [27, 66] on icon at bounding box center [28, 64] width 23 height 19
